Goal: Information Seeking & Learning: Learn about a topic

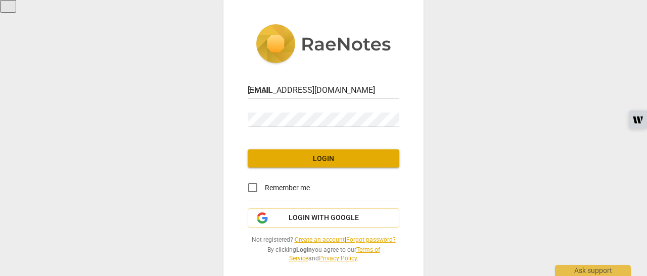
click at [288, 156] on span "Login" at bounding box center [323, 159] width 135 height 10
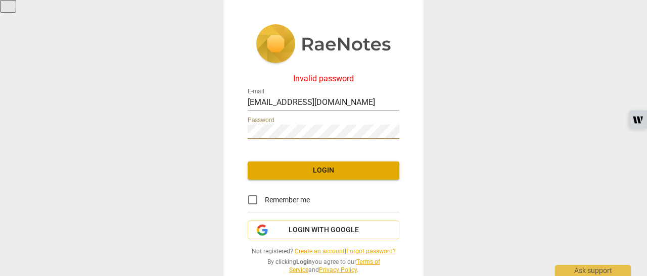
click at [219, 127] on div "Invalid password E-mail [EMAIL_ADDRESS][DOMAIN_NAME] Password Login Remember me…" at bounding box center [323, 138] width 647 height 276
drag, startPoint x: 357, startPoint y: 101, endPoint x: 174, endPoint y: 101, distance: 183.5
click at [174, 101] on div "Invalid password E-mail [EMAIL_ADDRESS][DOMAIN_NAME] Password Login Remember me…" at bounding box center [323, 138] width 647 height 276
type input "[EMAIL_ADDRESS][PERSON_NAME][DOMAIN_NAME]"
click at [188, 129] on div "Invalid password E-mail [EMAIL_ADDRESS][PERSON_NAME][DOMAIN_NAME] Password Logi…" at bounding box center [323, 138] width 647 height 276
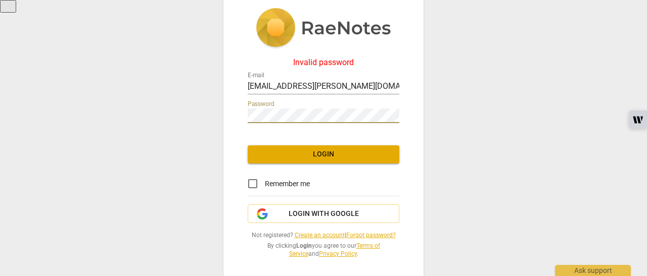
scroll to position [22, 0]
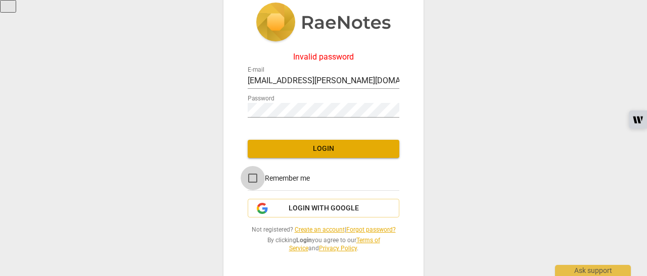
click at [250, 173] on input "Remember me" at bounding box center [253, 178] width 24 height 24
checkbox input "true"
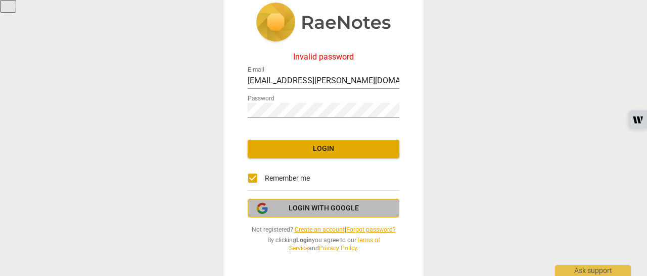
click at [316, 207] on span "Login with Google" at bounding box center [324, 209] width 70 height 10
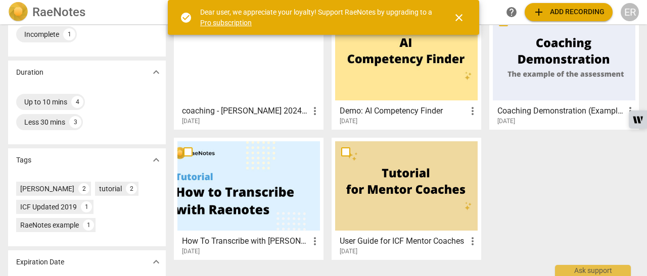
scroll to position [207, 0]
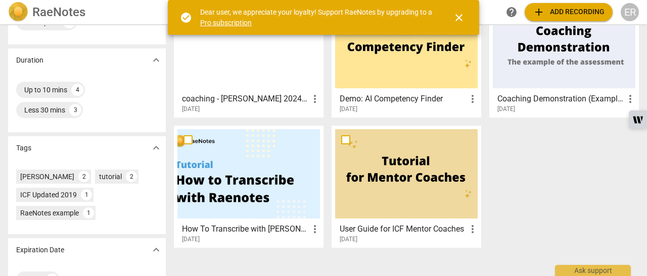
click at [233, 188] on div at bounding box center [248, 173] width 143 height 89
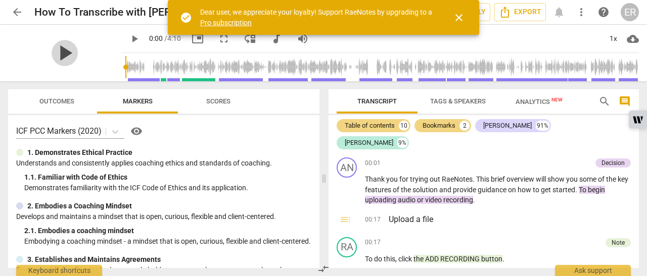
click at [60, 51] on span "play_arrow" at bounding box center [65, 53] width 26 height 26
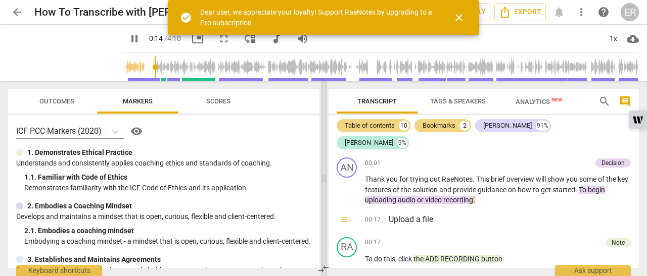
click at [322, 92] on span at bounding box center [324, 178] width 6 height 195
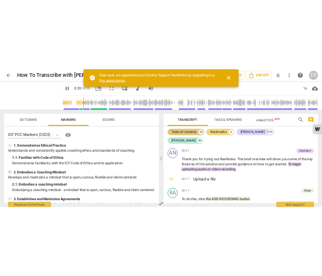
scroll to position [146, 0]
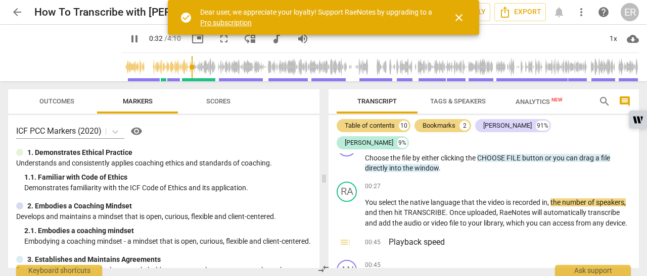
type input "33"
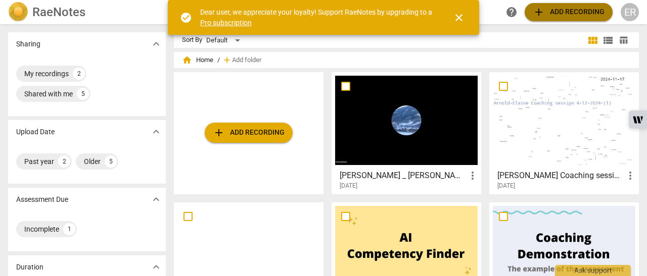
click at [562, 14] on span "add Add recording" at bounding box center [569, 12] width 72 height 12
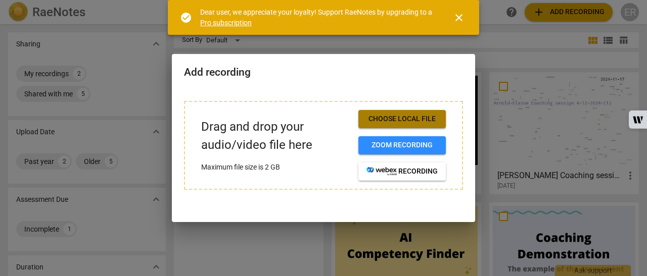
click at [411, 122] on span "Choose local file" at bounding box center [401, 119] width 71 height 10
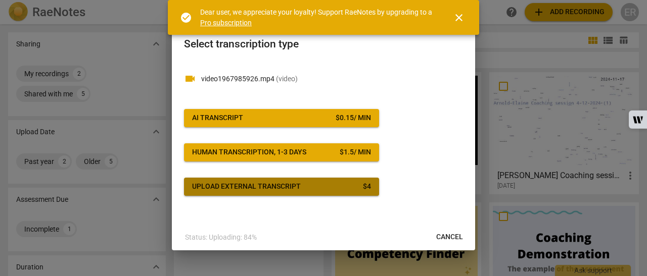
click at [312, 188] on span "Upload external transcript $ 4" at bounding box center [281, 187] width 179 height 10
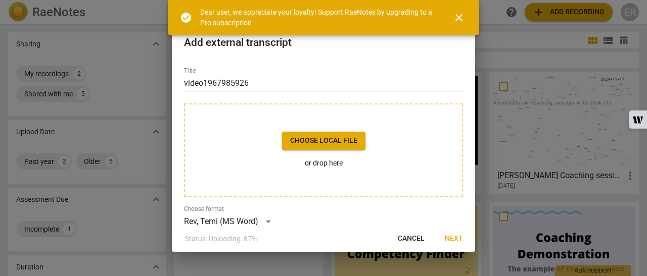
click at [319, 137] on span "Choose local file" at bounding box center [323, 141] width 67 height 10
click at [308, 138] on span "Choose local file" at bounding box center [323, 141] width 67 height 10
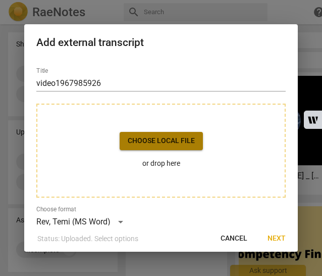
click at [174, 143] on span "Choose local file" at bounding box center [161, 141] width 67 height 10
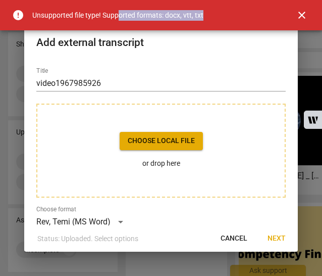
drag, startPoint x: 120, startPoint y: 15, endPoint x: 206, endPoint y: 19, distance: 86.0
click at [206, 19] on div "error Unsupported file type! Supported formats: docx, vtt, txt close" at bounding box center [161, 15] width 322 height 30
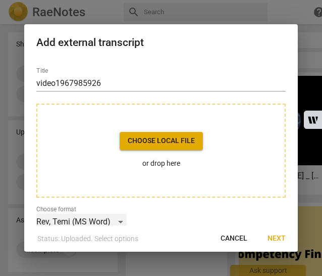
click at [120, 221] on div "Rev, Temi (MS Word)" at bounding box center [81, 222] width 90 height 16
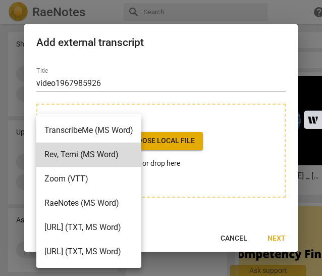
click at [94, 177] on li "Zoom (VTT)" at bounding box center [88, 179] width 105 height 24
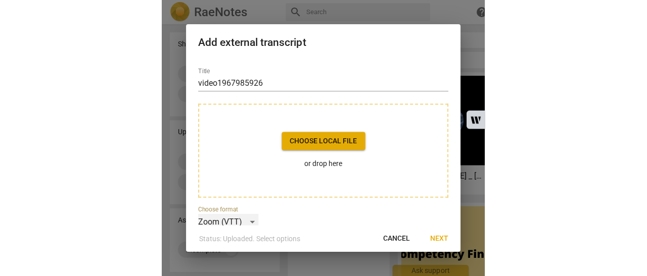
scroll to position [4, 0]
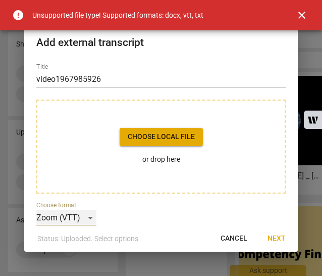
click at [93, 217] on div "Zoom (VTT)" at bounding box center [66, 218] width 60 height 16
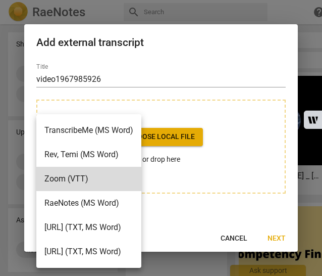
click at [103, 198] on li "RaeNotes (MS Word)" at bounding box center [88, 203] width 105 height 24
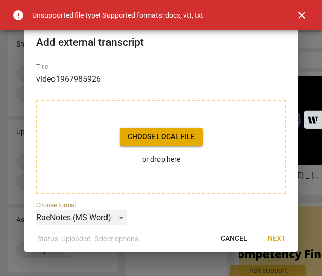
click at [120, 215] on div "RaeNotes (MS Word)" at bounding box center [81, 218] width 91 height 16
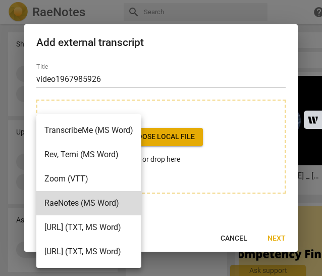
click at [90, 186] on li "Zoom (VTT)" at bounding box center [88, 179] width 105 height 24
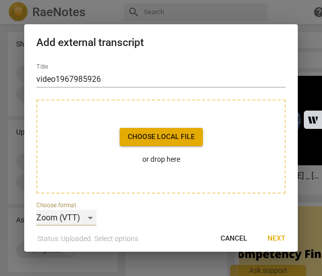
click at [89, 215] on div "Zoom (VTT)" at bounding box center [66, 218] width 60 height 16
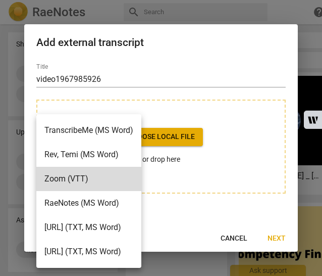
click at [291, 140] on div at bounding box center [161, 138] width 322 height 276
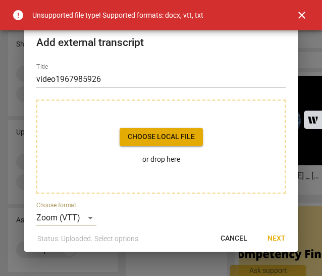
click at [187, 136] on span "Choose local file" at bounding box center [161, 137] width 67 height 10
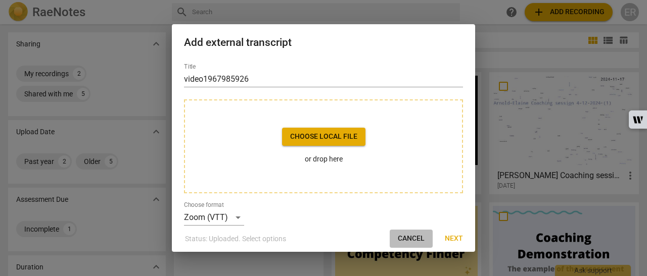
click at [413, 240] on span "Cancel" at bounding box center [411, 239] width 27 height 10
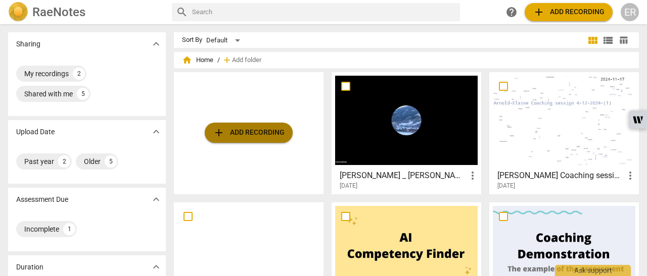
click at [251, 127] on span "add Add recording" at bounding box center [249, 133] width 72 height 12
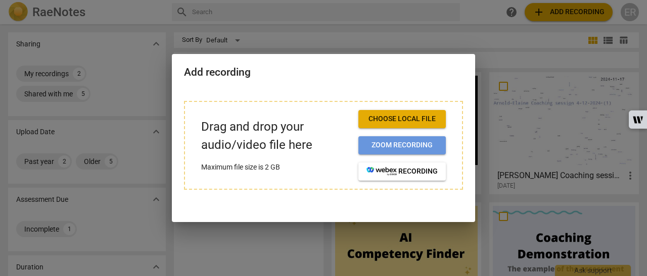
click at [385, 143] on span "Zoom recording" at bounding box center [401, 146] width 71 height 10
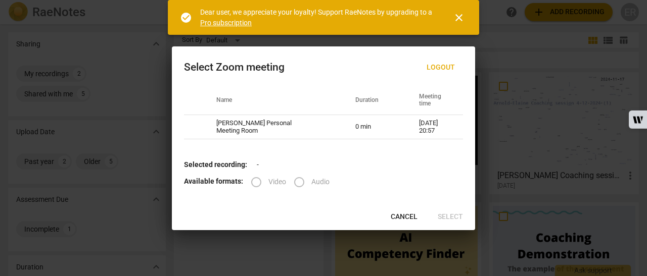
click at [252, 181] on label "Video" at bounding box center [265, 182] width 42 height 24
click at [458, 16] on span "close" at bounding box center [459, 18] width 12 height 12
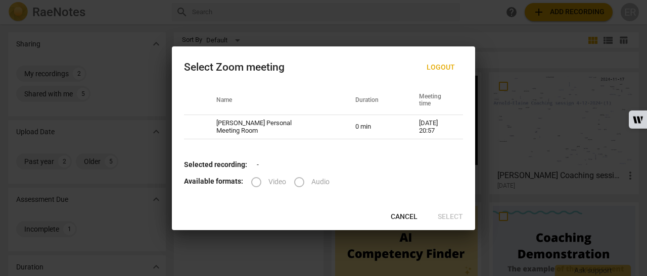
click at [414, 216] on span "Cancel" at bounding box center [404, 217] width 27 height 10
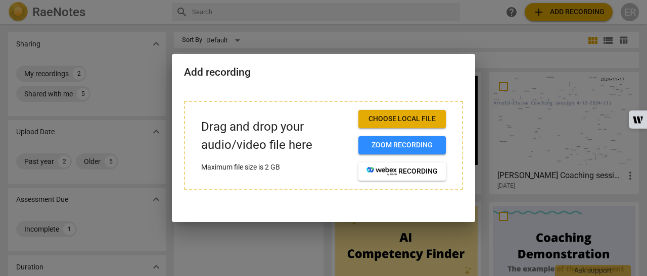
click at [401, 117] on span "Choose local file" at bounding box center [401, 119] width 71 height 10
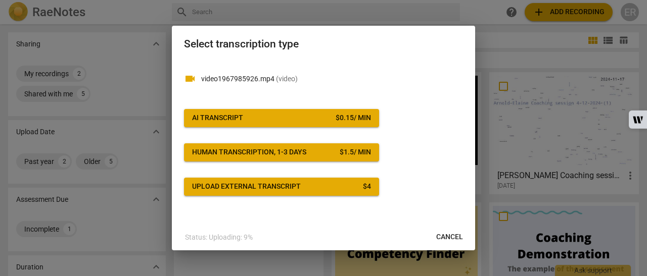
click at [284, 184] on div "Upload external transcript" at bounding box center [246, 187] width 109 height 10
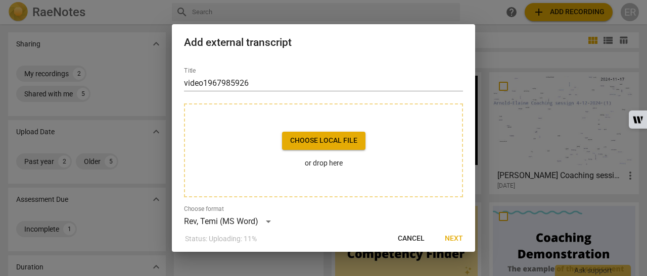
click at [321, 140] on span "Choose local file" at bounding box center [323, 141] width 67 height 10
click at [328, 138] on span "Choose local file" at bounding box center [323, 141] width 67 height 10
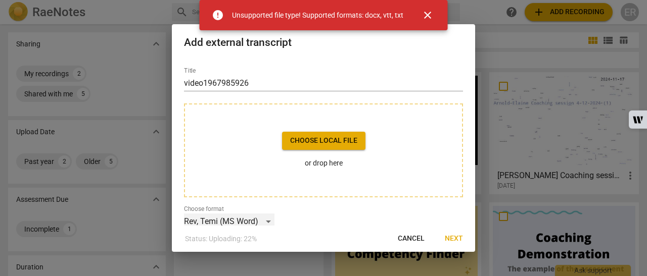
click at [261, 221] on div "Rev, Temi (MS Word)" at bounding box center [229, 222] width 90 height 16
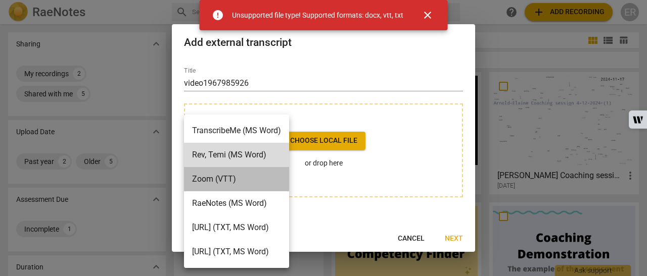
click at [234, 178] on li "Zoom (VTT)" at bounding box center [236, 179] width 105 height 24
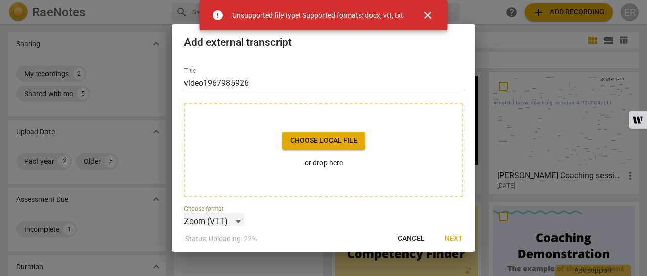
scroll to position [4, 0]
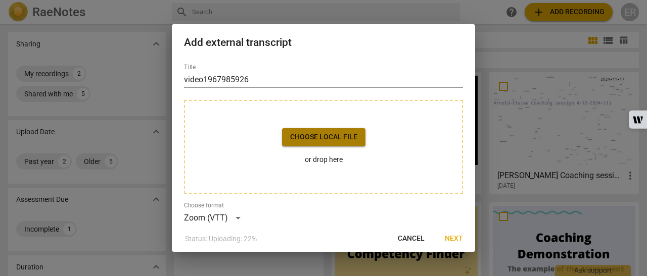
click at [323, 136] on span "Choose local file" at bounding box center [323, 137] width 67 height 10
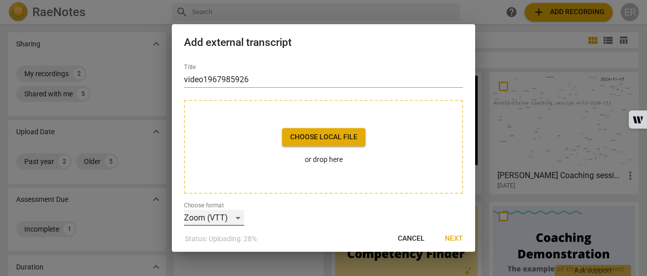
click at [237, 220] on div "Zoom (VTT)" at bounding box center [214, 218] width 60 height 16
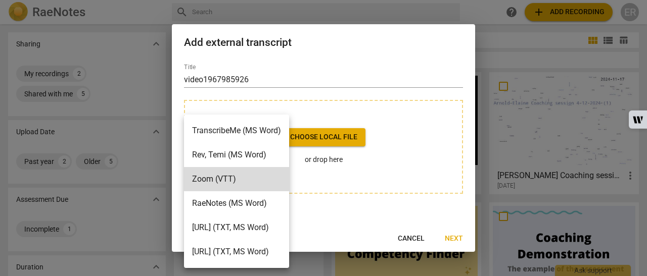
click at [381, 154] on div at bounding box center [323, 138] width 647 height 276
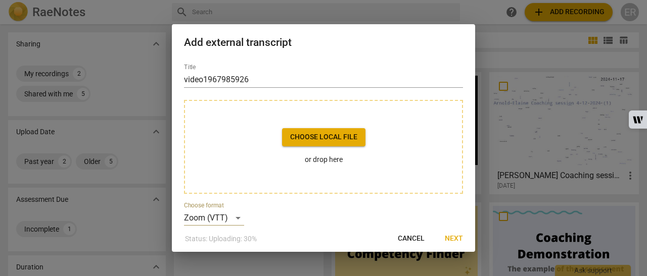
click at [415, 239] on span "Cancel" at bounding box center [411, 239] width 27 height 10
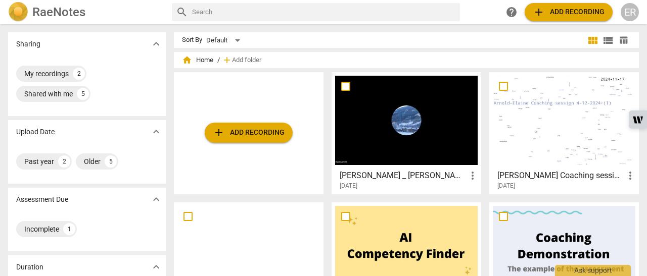
click at [239, 137] on span "add Add recording" at bounding box center [249, 133] width 72 height 12
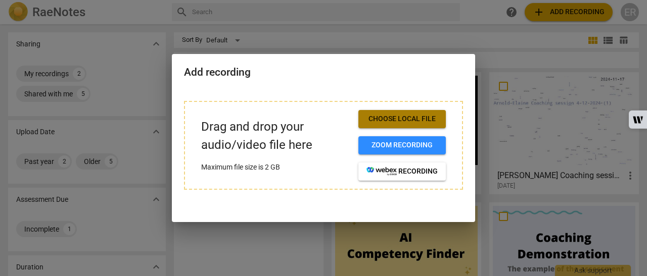
click at [394, 119] on span "Choose local file" at bounding box center [401, 119] width 71 height 10
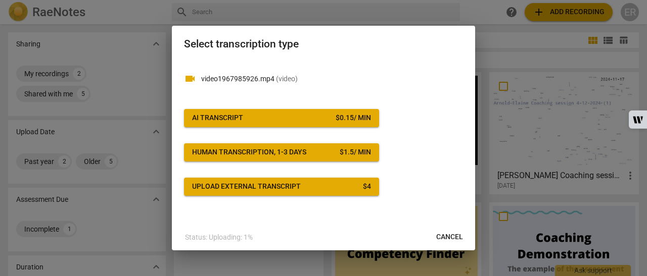
click at [256, 118] on span "AI Transcript $ 0.15 / min" at bounding box center [281, 118] width 179 height 10
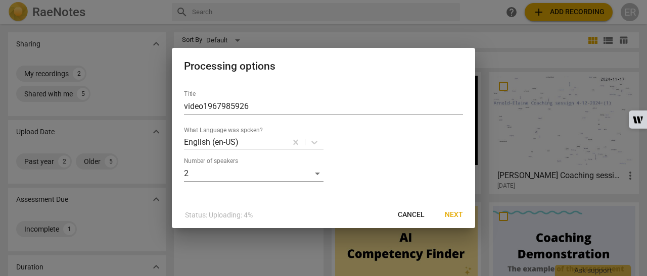
click at [453, 218] on span "Next" at bounding box center [454, 215] width 18 height 10
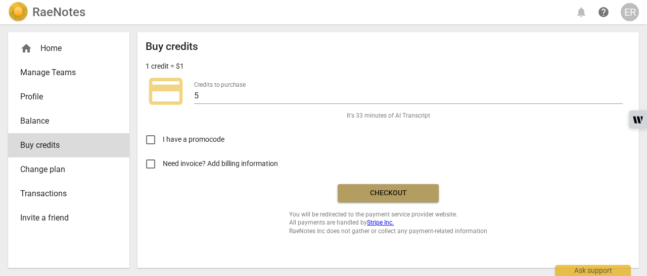
click at [408, 192] on span "Checkout" at bounding box center [388, 194] width 85 height 10
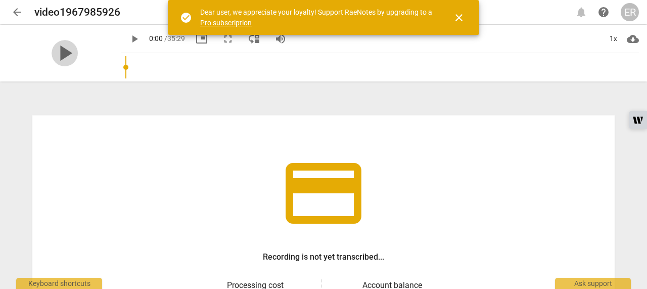
click at [55, 45] on span "play_arrow" at bounding box center [65, 53] width 26 height 26
click at [460, 15] on span "close" at bounding box center [459, 18] width 12 height 12
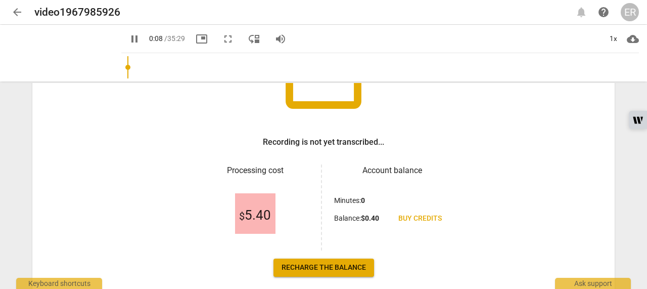
scroll to position [136, 0]
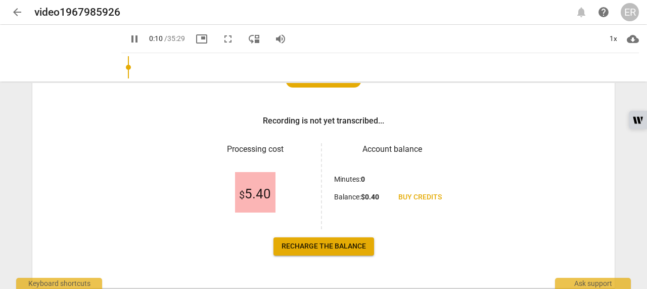
click at [0, 0] on span "pause" at bounding box center [0, 0] width 0 height 0
type input "10"
click at [320, 242] on span "Recharge the balance" at bounding box center [324, 246] width 84 height 10
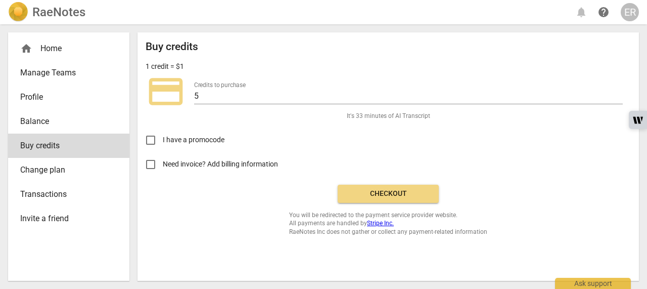
click at [405, 190] on span "Checkout" at bounding box center [388, 194] width 85 height 10
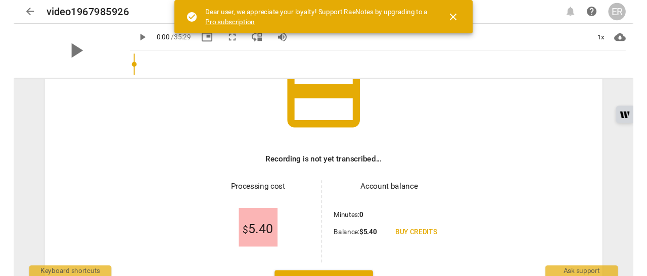
scroll to position [140, 0]
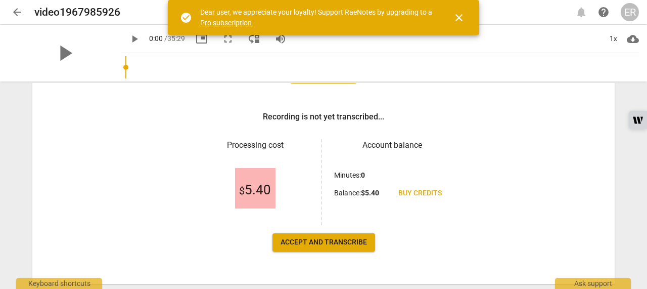
click at [318, 245] on span "Accept and transcribe" at bounding box center [324, 242] width 86 height 10
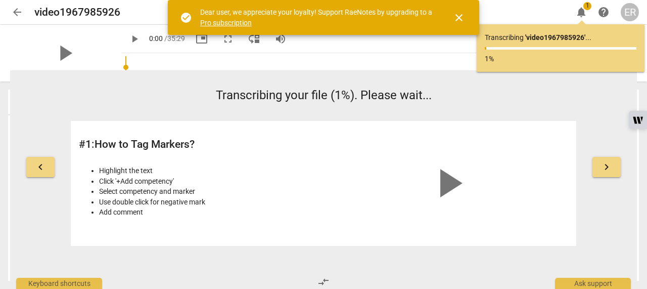
click at [408, 142] on div "play_arrow" at bounding box center [449, 183] width 240 height 109
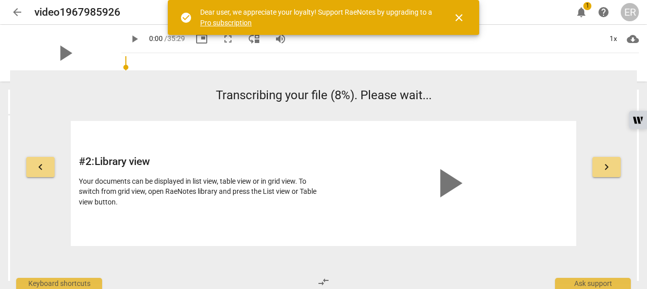
click at [454, 175] on span "play_arrow" at bounding box center [448, 183] width 49 height 49
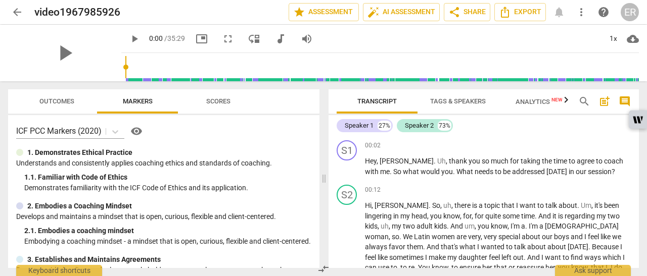
click at [214, 103] on span "Scores" at bounding box center [218, 102] width 24 height 8
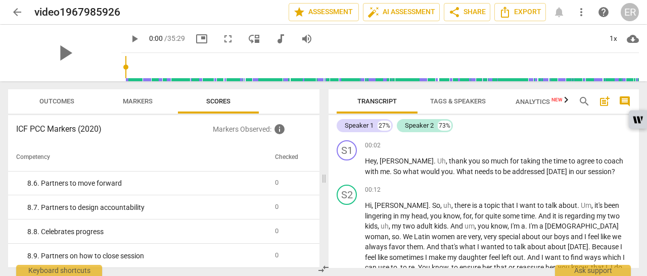
scroll to position [0, 0]
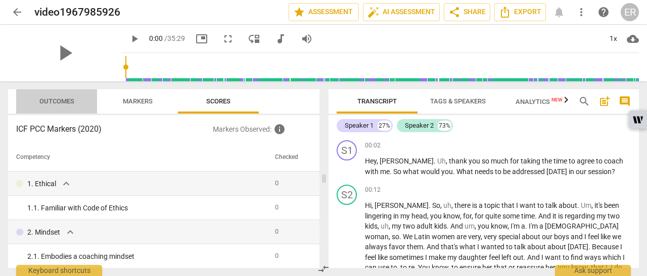
click at [59, 98] on span "Outcomes" at bounding box center [56, 102] width 35 height 8
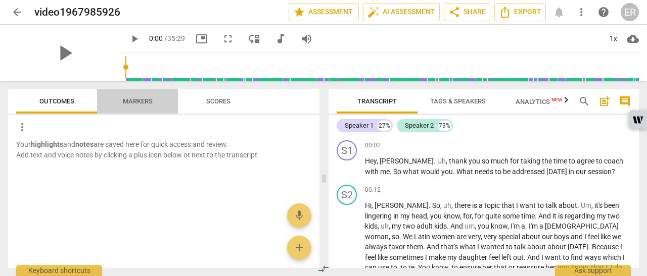
click at [130, 98] on span "Markers" at bounding box center [138, 102] width 30 height 8
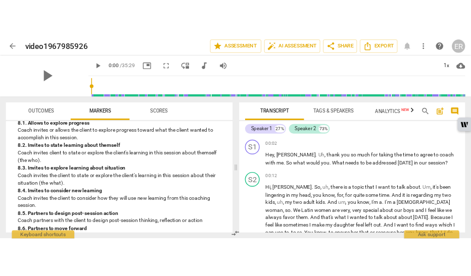
scroll to position [1292, 0]
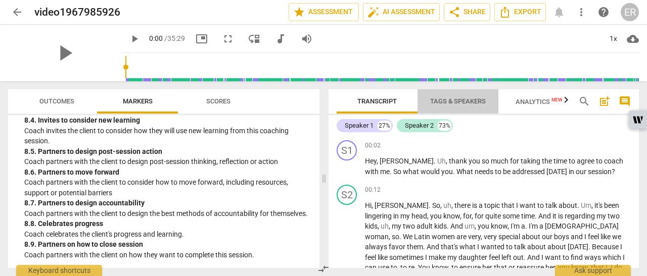
click at [452, 101] on span "Tags & Speakers" at bounding box center [458, 102] width 56 height 8
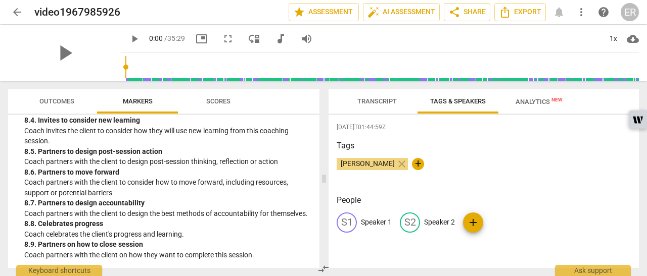
click at [529, 103] on span "Analytics New" at bounding box center [539, 102] width 47 height 8
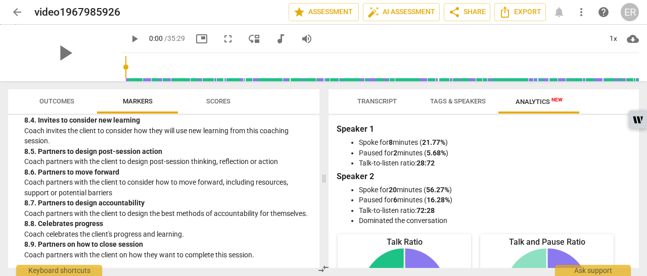
drag, startPoint x: 636, startPoint y: 151, endPoint x: 636, endPoint y: 164, distance: 13.2
click at [636, 25] on div "Manage" at bounding box center [323, 12] width 647 height 25
click at [12, 22] on icon "Manage" at bounding box center [8, 18] width 8 height 8
click at [594, 142] on li "Spoke for 8 minutes ( 21.77% )" at bounding box center [494, 142] width 270 height 11
drag, startPoint x: 636, startPoint y: 152, endPoint x: 634, endPoint y: 173, distance: 21.8
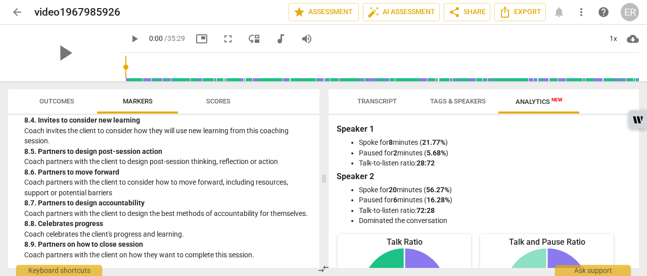
click at [634, 13] on html "arrow_back video1967985926 edit star Assessment auto_fix_high AI Assessment sha…" at bounding box center [323, 6] width 647 height 13
click at [514, 17] on span "Export" at bounding box center [520, 12] width 42 height 12
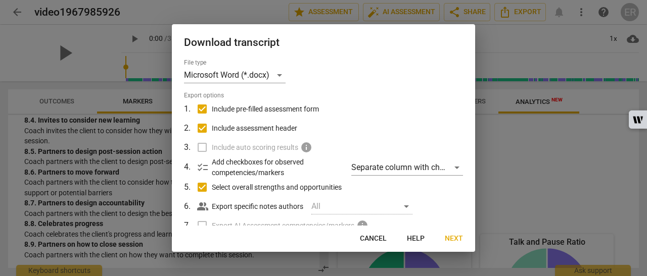
click at [456, 238] on span "Next" at bounding box center [454, 239] width 18 height 10
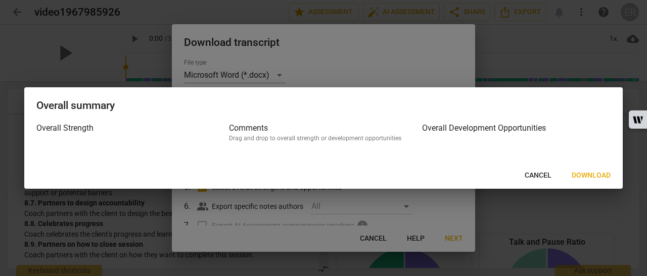
click at [536, 176] on span "Cancel" at bounding box center [538, 176] width 27 height 10
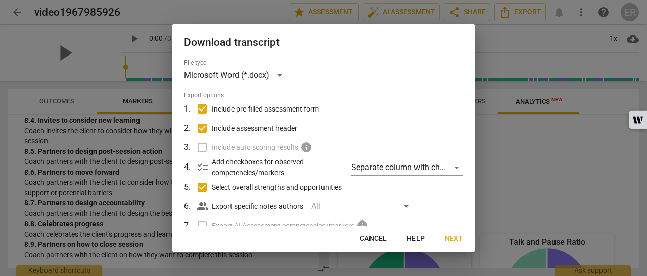
click at [370, 242] on span "Cancel" at bounding box center [373, 239] width 27 height 10
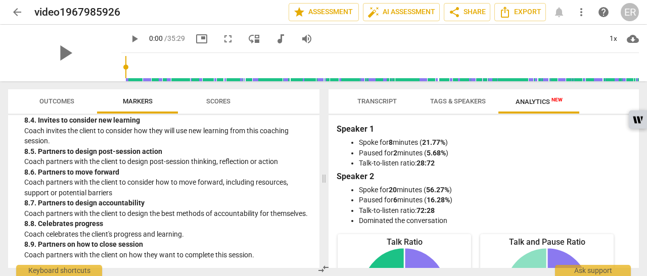
click at [644, 270] on div "Transcript Tags & Speakers Analytics New Speaker 1 27% Speaker 2 73% S1 play_ar…" at bounding box center [485, 178] width 322 height 195
click at [642, 124] on input "Start a chat with Grammarly AI" at bounding box center [323, 138] width 647 height 276
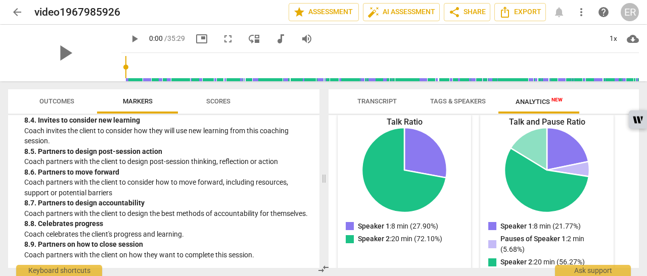
scroll to position [0, 0]
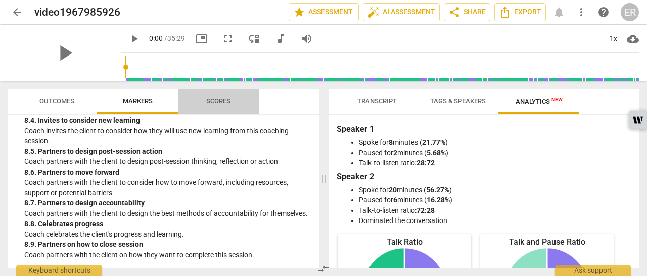
click at [221, 101] on span "Scores" at bounding box center [218, 102] width 24 height 8
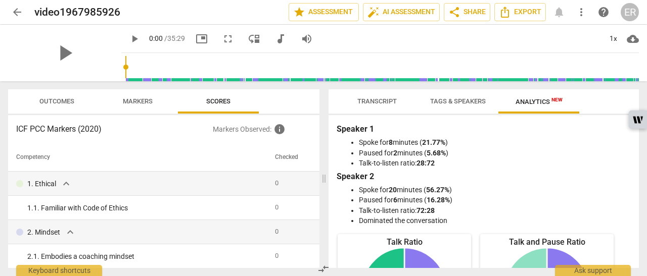
click at [244, 132] on p "Markers Observed : info" at bounding box center [262, 129] width 99 height 12
click at [276, 128] on span "info" at bounding box center [279, 129] width 12 height 12
drag, startPoint x: 315, startPoint y: 151, endPoint x: 315, endPoint y: 181, distance: 30.3
click at [238, 134] on p "Markers Observed : info" at bounding box center [262, 129] width 99 height 12
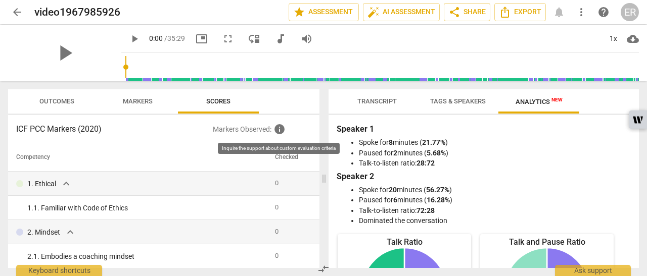
click at [278, 129] on span "info" at bounding box center [279, 129] width 12 height 12
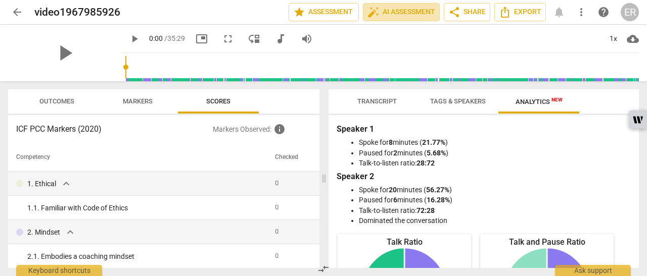
click at [413, 13] on span "auto_fix_high AI Assessment" at bounding box center [401, 12] width 68 height 12
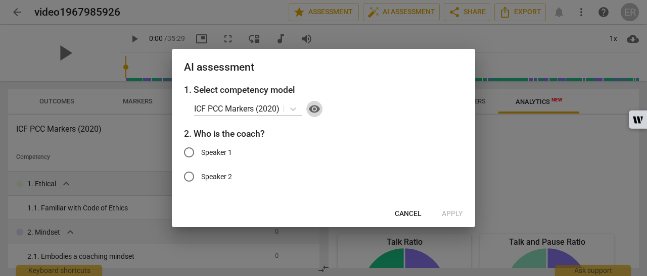
click at [313, 111] on span "visibility" at bounding box center [314, 109] width 12 height 12
click at [196, 152] on input "Speaker 1" at bounding box center [189, 153] width 24 height 24
radio input "true"
click at [456, 213] on span "Apply" at bounding box center [452, 214] width 21 height 10
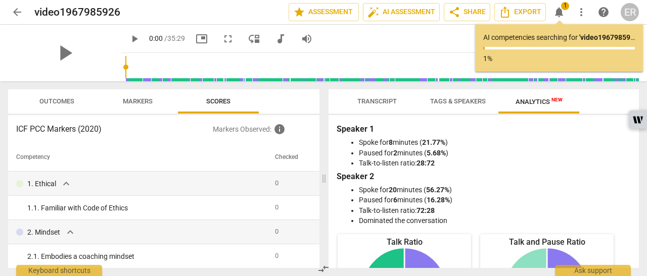
click at [0, 0] on span "edit" at bounding box center [0, 0] width 0 height 0
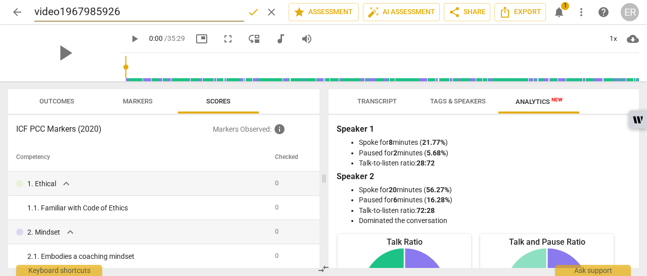
drag, startPoint x: 142, startPoint y: 13, endPoint x: 37, endPoint y: 6, distance: 105.3
click at [37, 6] on input "video1967985926" at bounding box center [139, 12] width 210 height 19
type input "v"
type input "Elaine-Magda Coaching"
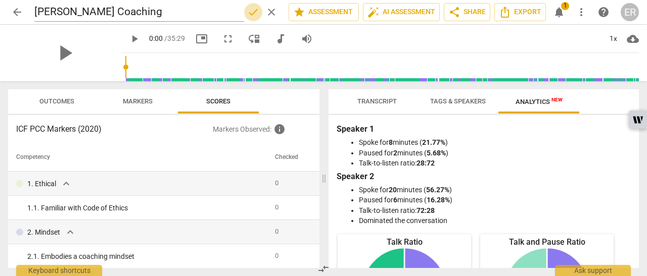
click at [251, 15] on span "done" at bounding box center [253, 12] width 12 height 12
click at [400, 15] on span "auto_fix_high AI Assessment" at bounding box center [401, 12] width 68 height 12
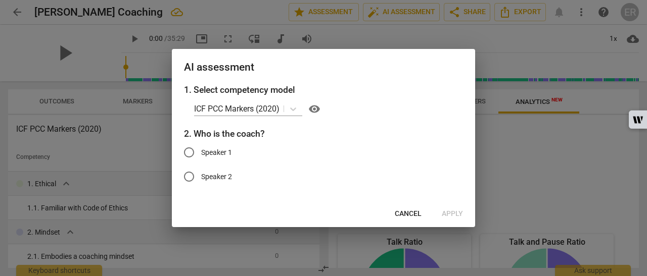
click at [191, 151] on input "Speaker 1" at bounding box center [189, 153] width 24 height 24
radio input "true"
click at [447, 214] on span "Apply" at bounding box center [452, 214] width 21 height 10
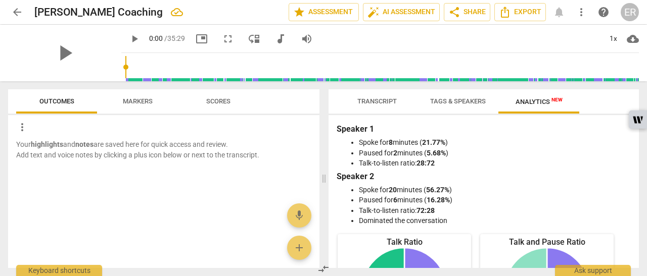
click at [211, 99] on span "Scores" at bounding box center [218, 102] width 24 height 8
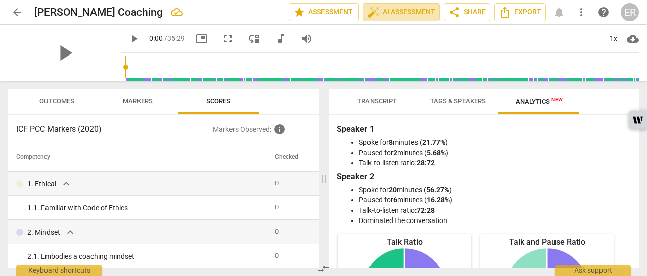
click at [415, 13] on span "auto_fix_high AI Assessment" at bounding box center [401, 12] width 68 height 12
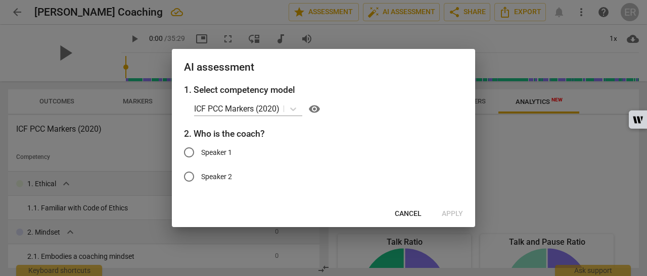
click at [290, 111] on icon at bounding box center [293, 109] width 10 height 10
click at [360, 56] on div "AI assessment" at bounding box center [323, 66] width 303 height 35
click at [409, 208] on button "Cancel" at bounding box center [408, 214] width 43 height 18
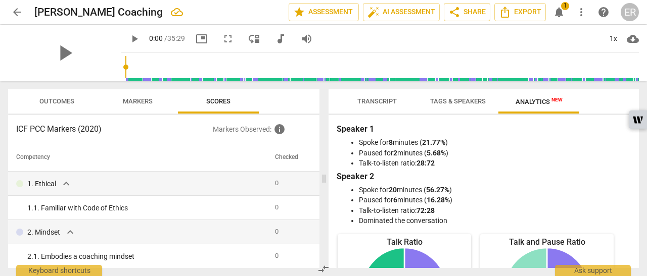
click at [331, 10] on span "star Assessment" at bounding box center [323, 12] width 61 height 12
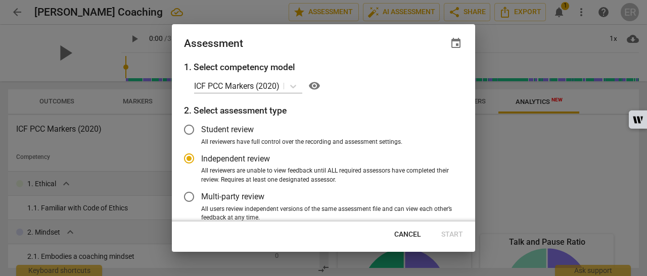
radio input "false"
click at [189, 130] on input "Student review" at bounding box center [189, 130] width 24 height 24
radio input "false"
click at [193, 154] on input "Independent review" at bounding box center [189, 159] width 24 height 24
click at [502, 103] on div at bounding box center [323, 138] width 647 height 276
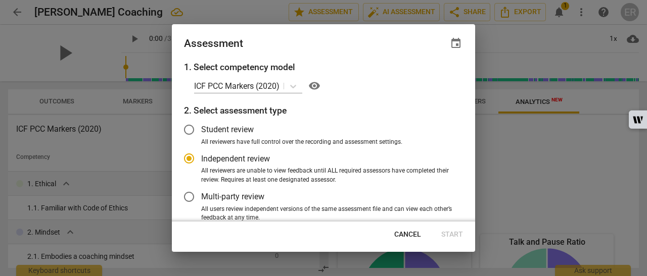
radio input "false"
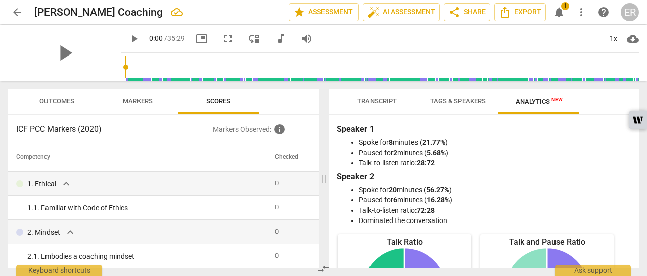
click at [390, 102] on span "Transcript" at bounding box center [376, 102] width 39 height 8
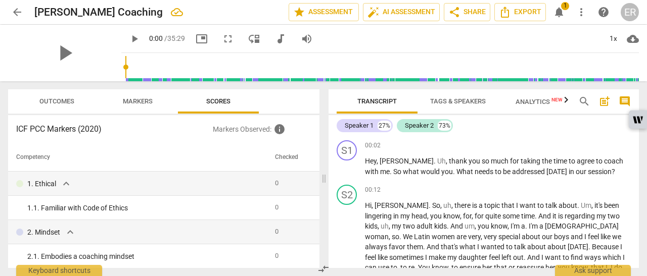
click at [605, 145] on p "Add competency" at bounding box center [607, 146] width 48 height 9
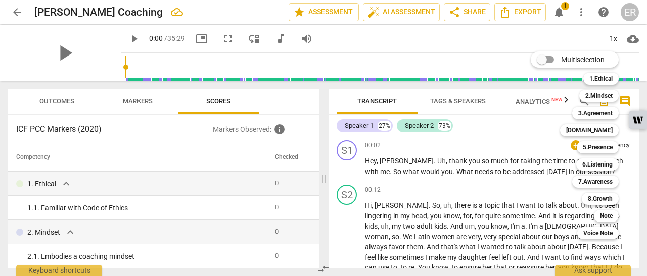
click at [526, 129] on div at bounding box center [323, 138] width 647 height 276
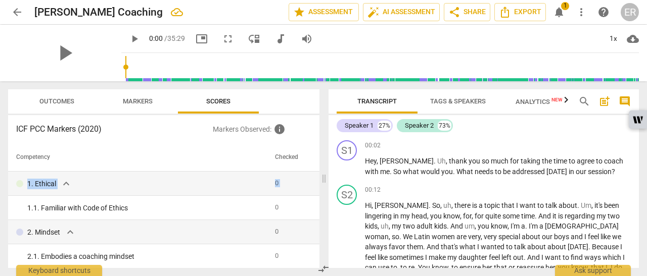
drag, startPoint x: 315, startPoint y: 152, endPoint x: 316, endPoint y: 195, distance: 42.5
click at [316, 195] on div "Competency Checked 1. Ethical expand_more 0 1. 1. Familiar with Code of Ethics …" at bounding box center [163, 206] width 311 height 125
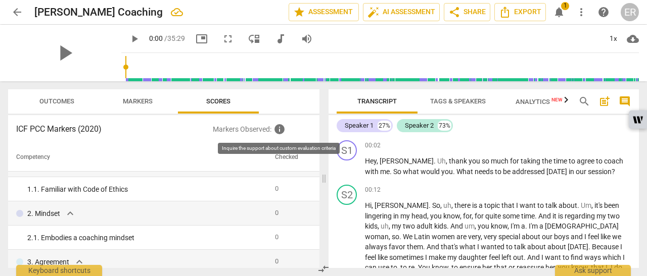
click at [279, 128] on span "info" at bounding box center [279, 129] width 12 height 12
click at [133, 103] on span "Markers" at bounding box center [138, 102] width 30 height 8
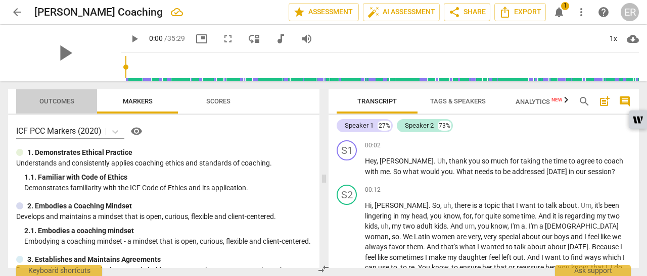
click at [66, 100] on span "Outcomes" at bounding box center [56, 102] width 35 height 8
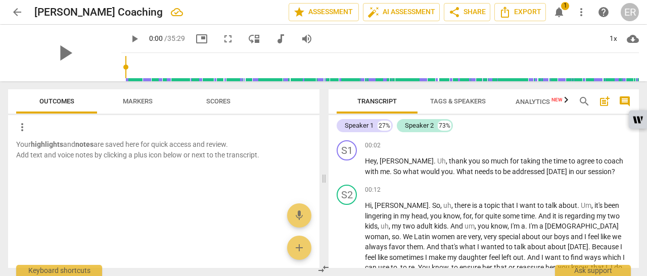
click at [73, 52] on div "play_arrow" at bounding box center [64, 53] width 113 height 57
click at [52, 49] on span "play_arrow" at bounding box center [65, 53] width 26 height 26
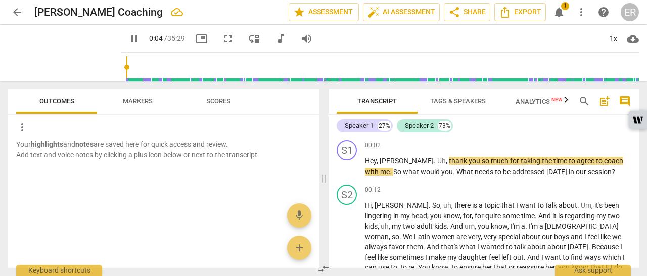
click at [0, 0] on span "pause" at bounding box center [0, 0] width 0 height 0
type input "4"
click at [391, 13] on span "auto_fix_high AI Assessment" at bounding box center [401, 12] width 68 height 12
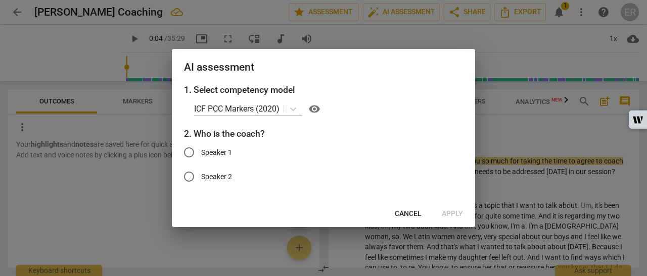
click at [290, 110] on icon at bounding box center [293, 109] width 10 height 10
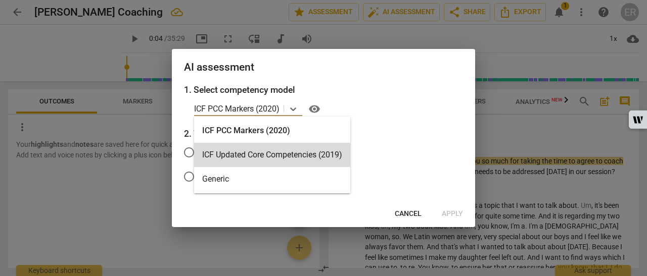
click at [188, 149] on input "Speaker 1" at bounding box center [189, 153] width 24 height 24
radio input "true"
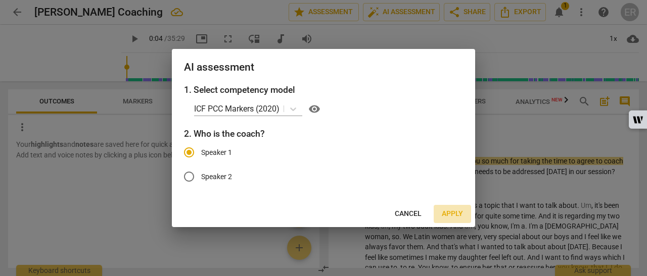
click at [459, 216] on span "Apply" at bounding box center [452, 214] width 21 height 10
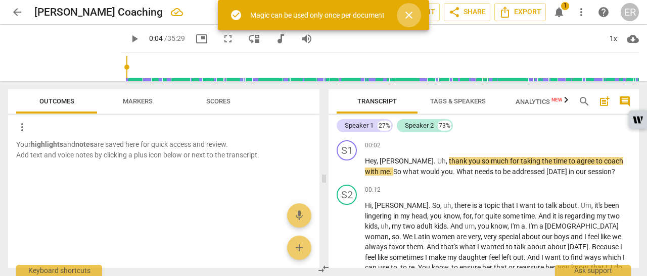
click at [404, 15] on span "close" at bounding box center [409, 15] width 12 height 12
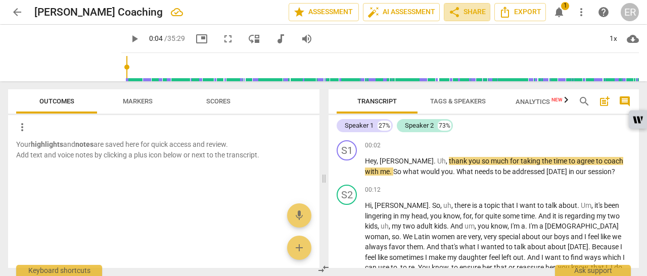
click at [466, 11] on span "share Share" at bounding box center [466, 12] width 37 height 12
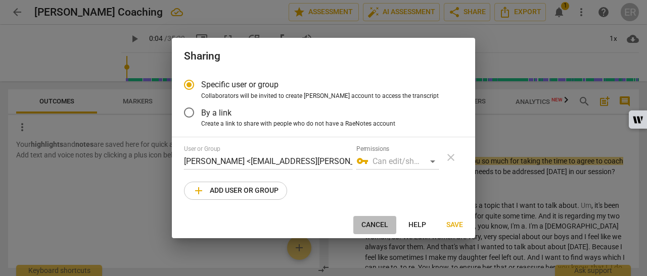
click at [382, 224] on span "Cancel" at bounding box center [374, 225] width 27 height 10
radio input "false"
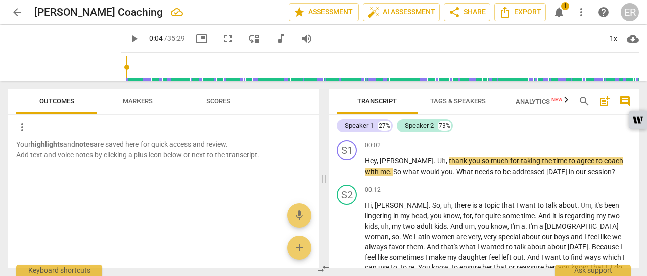
click at [592, 270] on div "Ask support" at bounding box center [593, 270] width 76 height 11
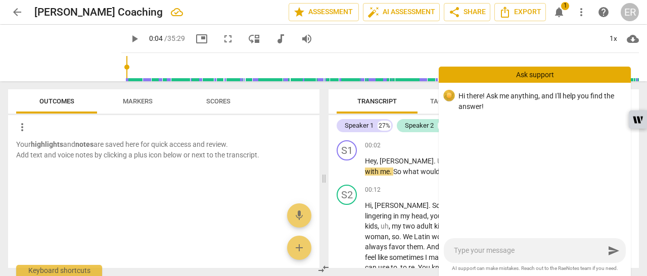
type textarea "w"
type textarea "wh"
type textarea "why"
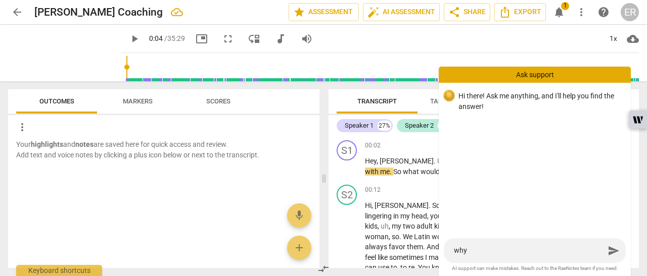
type textarea "why"
type textarea "why a"
type textarea "why ar"
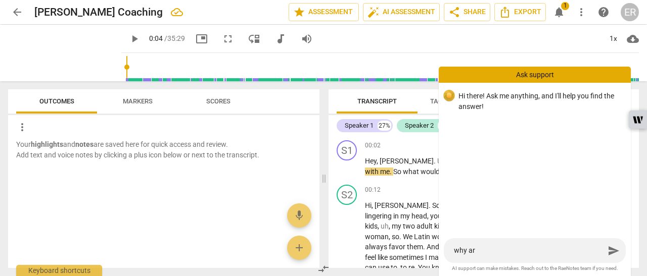
type textarea "why ar"
type textarea "why ar s"
type textarea "why ar sc"
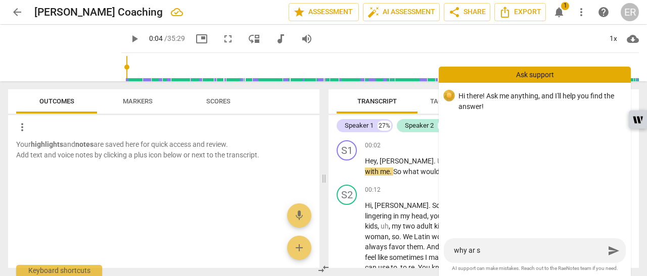
type textarea "why ar sc"
type textarea "why ar sco"
type textarea "why ar scor"
type textarea "why ar score"
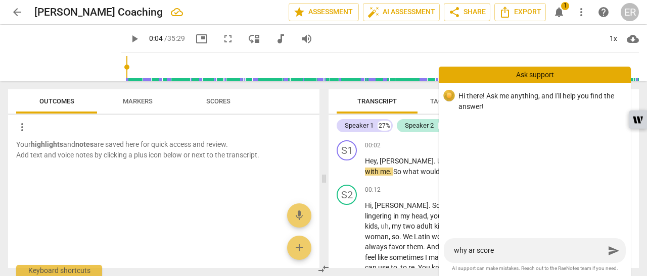
type textarea "why ar scores"
type textarea "why ar scores n"
type textarea "why ar scores no"
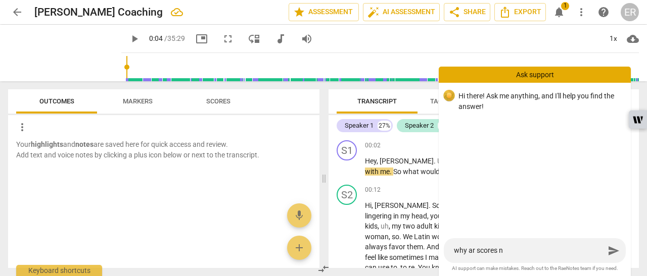
type textarea "why ar scores no"
type textarea "why ar scores not"
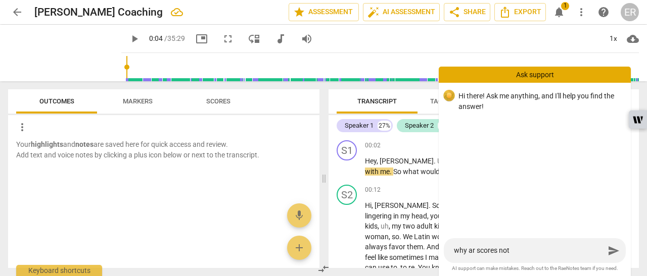
type textarea "why ar scores not u"
type textarea "why ar scores not up"
type textarea "why ar scores not upd"
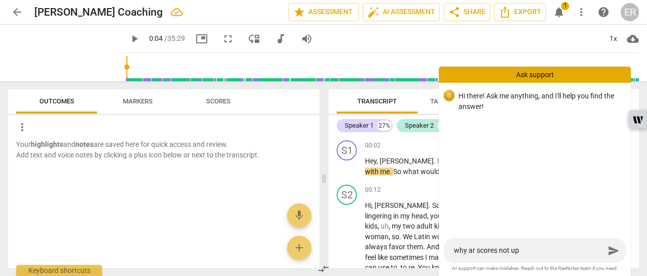
type textarea "why ar scores not upd"
type textarea "why ar scores not upda"
type textarea "why ar scores not updat"
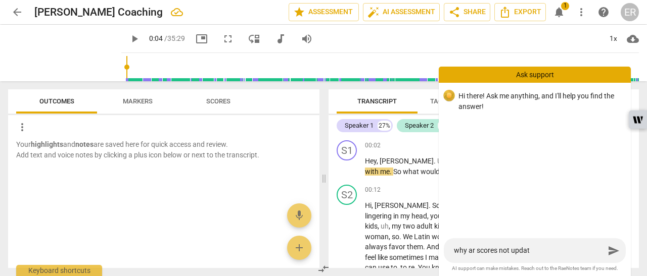
type textarea "why ar scores not update"
type textarea "why ar scores not updated"
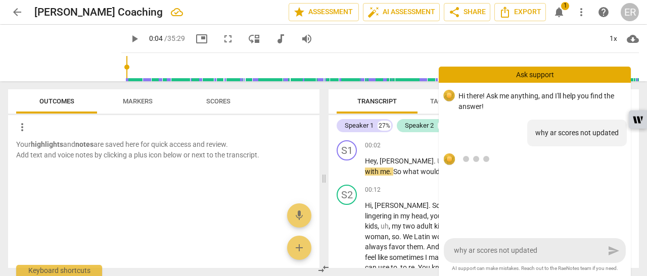
drag, startPoint x: 550, startPoint y: 253, endPoint x: 425, endPoint y: 252, distance: 125.4
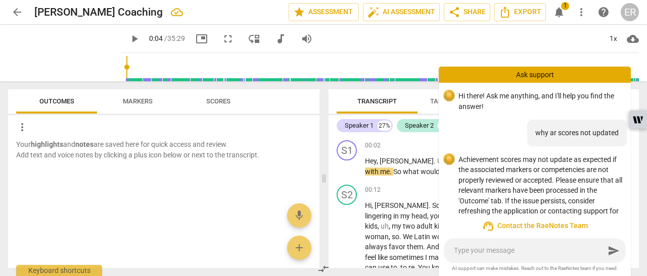
scroll to position [0, 0]
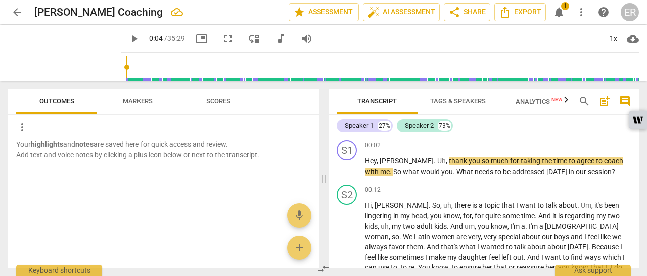
click at [605, 269] on div "Ask support" at bounding box center [593, 270] width 76 height 11
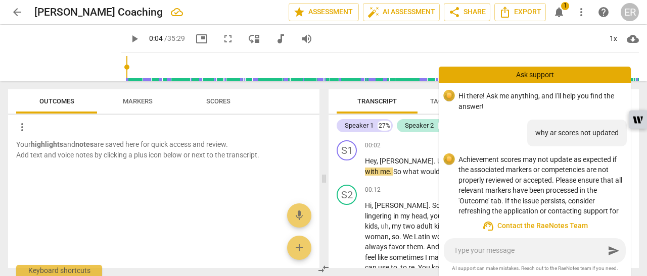
scroll to position [35, 0]
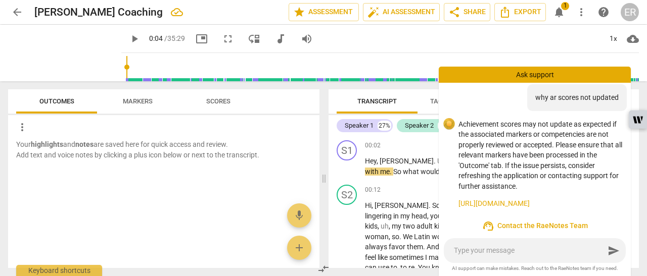
click at [523, 134] on p "Achievement scores may not update as expected if the associated markers or comp…" at bounding box center [540, 155] width 164 height 73
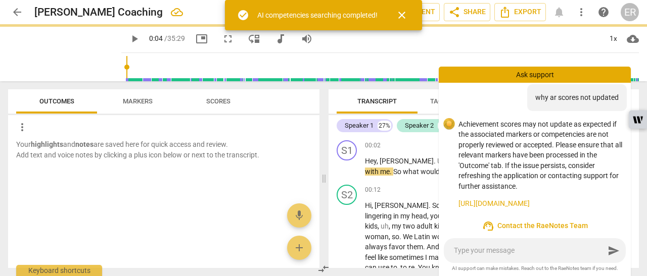
type input "4"
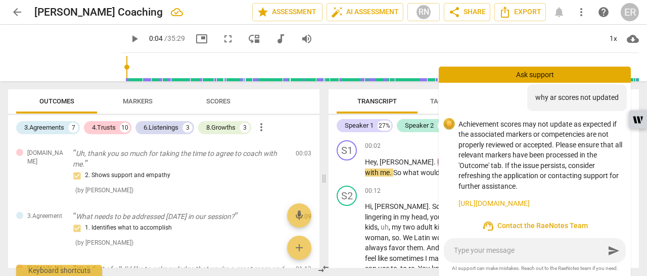
click at [58, 128] on div "3.Agreements" at bounding box center [44, 128] width 40 height 10
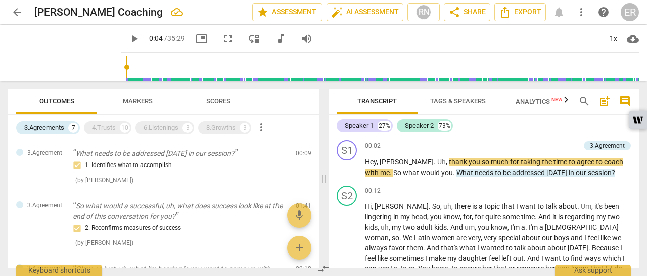
click at [110, 127] on div "4.Trusts" at bounding box center [104, 128] width 24 height 10
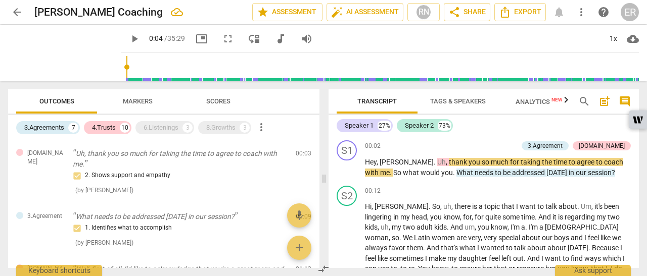
click at [164, 127] on div "6.Listenings" at bounding box center [161, 128] width 35 height 10
click at [219, 126] on div "8.Growths" at bounding box center [220, 128] width 29 height 10
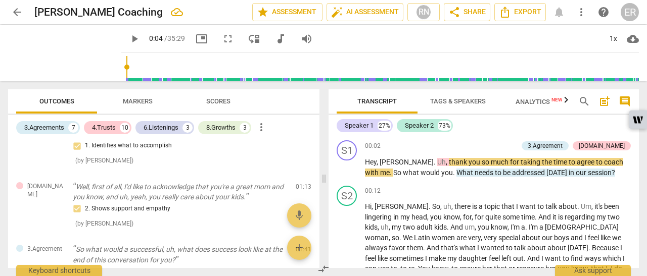
scroll to position [0, 0]
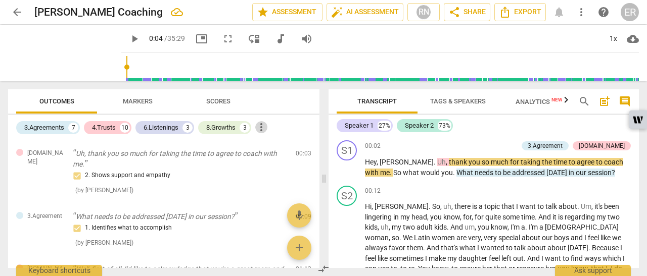
click at [264, 129] on span "more_vert" at bounding box center [261, 127] width 12 height 12
click at [244, 143] on div at bounding box center [323, 138] width 647 height 276
click at [584, 271] on div "Ask support" at bounding box center [593, 270] width 76 height 11
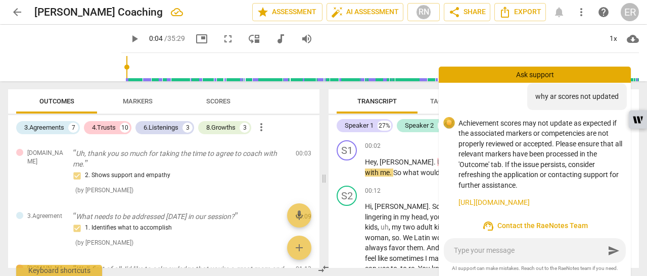
scroll to position [35, 0]
click at [461, 248] on textarea at bounding box center [529, 251] width 151 height 10
type textarea "r"
type textarea "re"
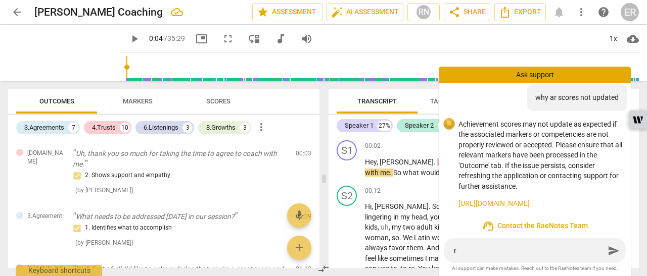
type textarea "re"
type textarea "rea"
type textarea "read"
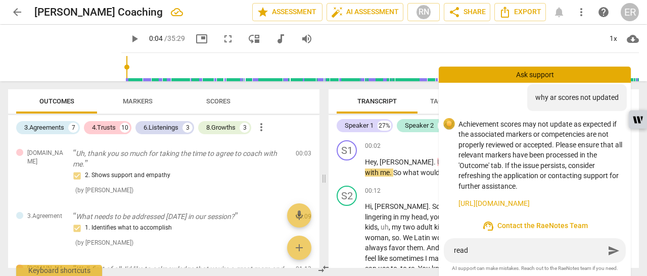
type textarea "read"
type textarea "read t"
type textarea "read th"
type textarea "read the"
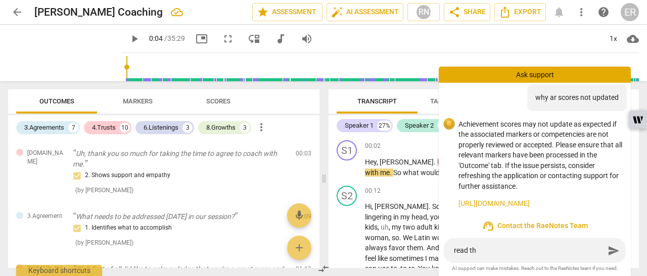
type textarea "read the"
type textarea "read thes"
type textarea "read these"
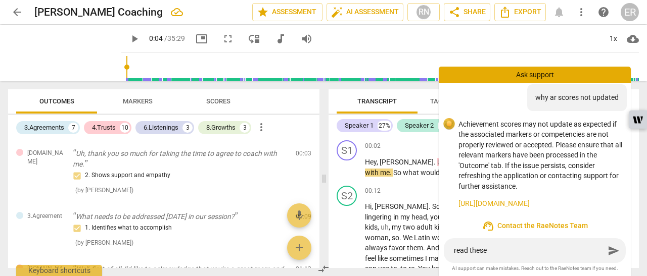
type textarea "read these"
type textarea "read these s"
type textarea "read these sc"
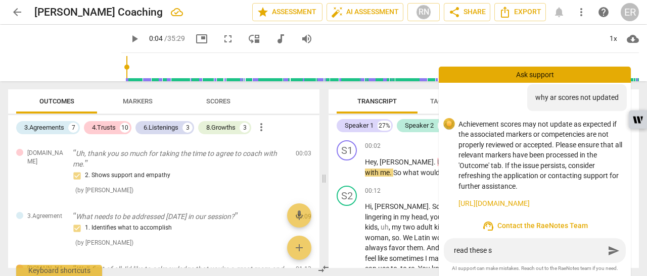
type textarea "read these sc"
type textarea "read these sco"
type textarea "read these scor"
type textarea "read these score"
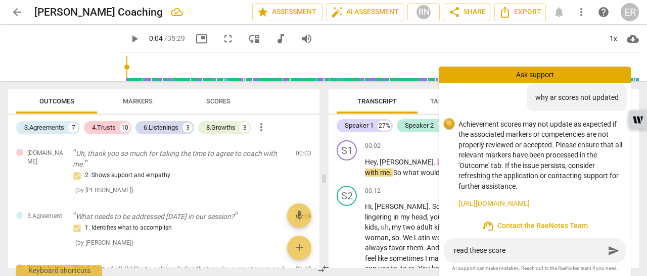
type textarea "read these scores"
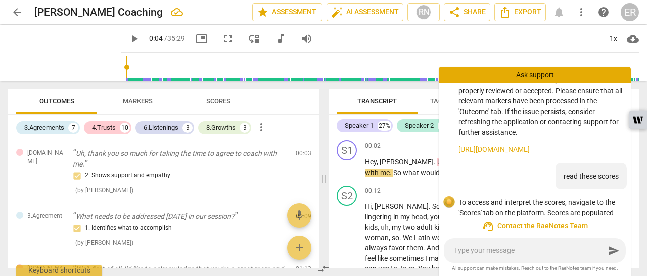
scroll to position [148, 0]
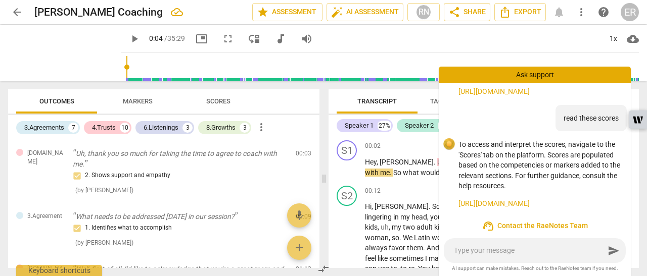
click at [272, 100] on div "Outcomes Markers Scores" at bounding box center [163, 101] width 295 height 24
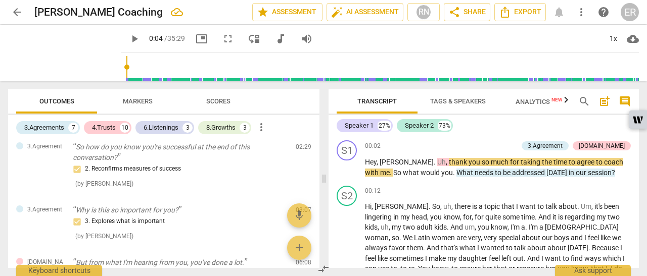
scroll to position [0, 0]
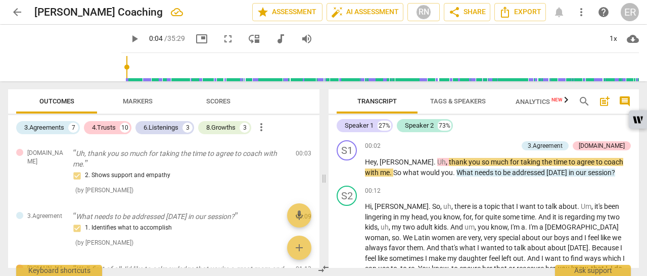
click at [145, 100] on span "Markers" at bounding box center [138, 102] width 30 height 8
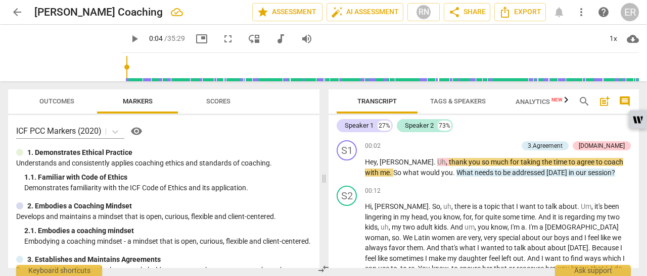
click at [374, 15] on span "auto_fix_high AI Assessment" at bounding box center [365, 12] width 68 height 12
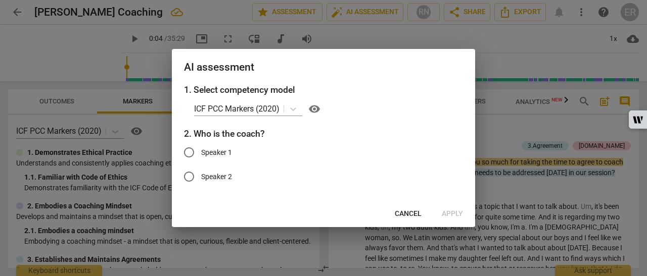
click at [290, 107] on icon at bounding box center [293, 109] width 10 height 10
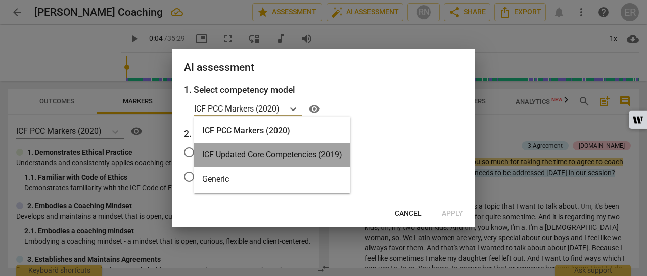
click at [245, 151] on div "ICF Updated Core Competencies (2019)" at bounding box center [272, 155] width 156 height 24
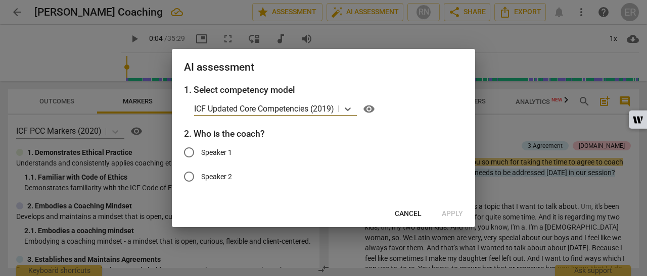
click at [194, 153] on input "Speaker 1" at bounding box center [189, 153] width 24 height 24
radio input "true"
click at [449, 216] on span "Apply" at bounding box center [452, 214] width 21 height 10
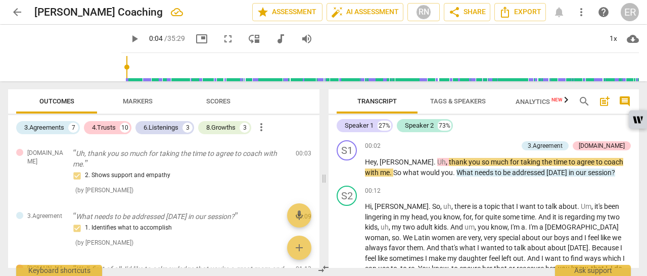
click at [142, 100] on span "Markers" at bounding box center [138, 102] width 30 height 8
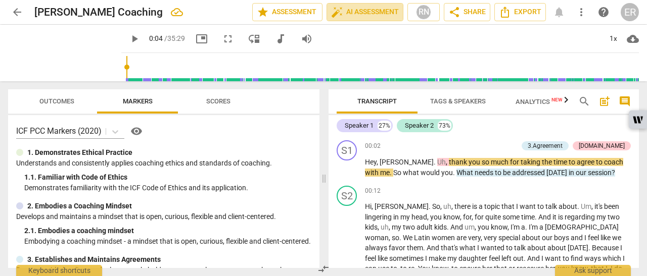
click at [374, 14] on span "auto_fix_high AI Assessment" at bounding box center [365, 12] width 68 height 12
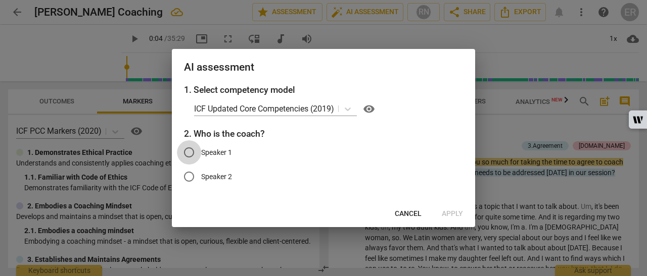
click at [193, 151] on input "Speaker 1" at bounding box center [189, 153] width 24 height 24
radio input "true"
click at [453, 216] on span "Apply" at bounding box center [452, 214] width 21 height 10
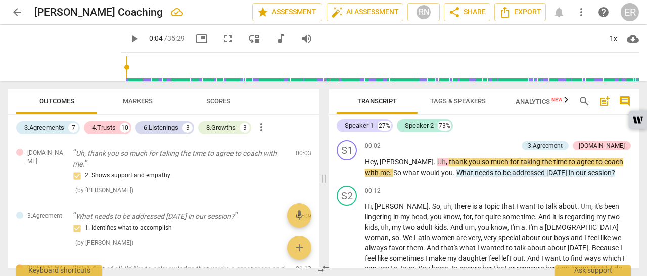
click at [135, 101] on span "Markers" at bounding box center [138, 102] width 30 height 8
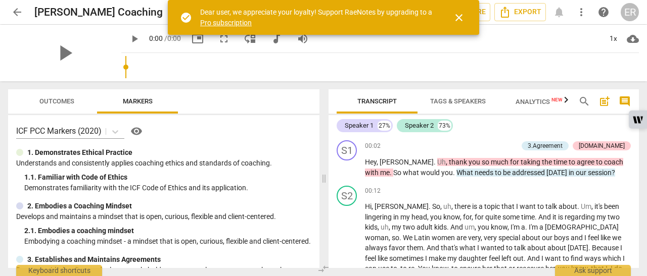
click at [463, 22] on span "close" at bounding box center [459, 18] width 12 height 12
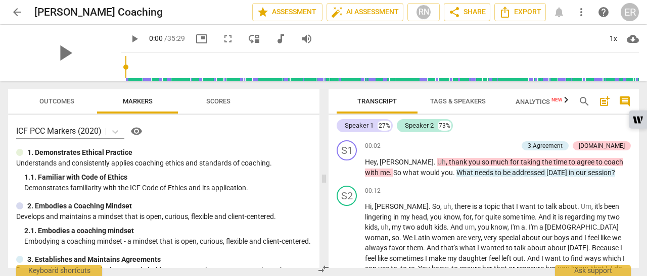
click at [217, 100] on span "Scores" at bounding box center [218, 102] width 24 height 8
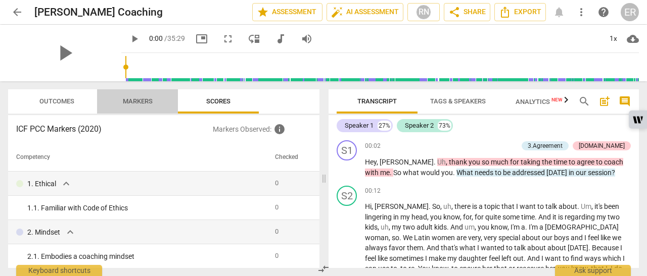
click at [146, 104] on span "Markers" at bounding box center [138, 102] width 30 height 8
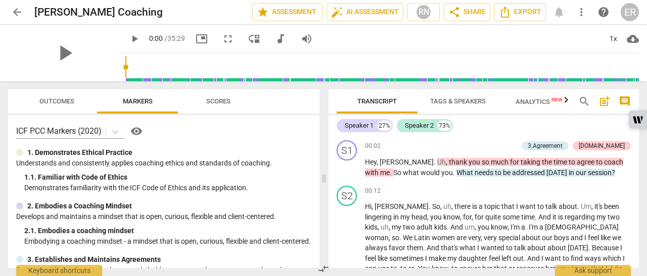
click at [222, 99] on span "Scores" at bounding box center [218, 102] width 24 height 8
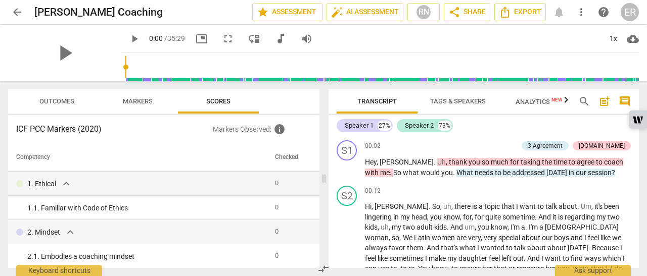
click at [366, 14] on span "auto_fix_high AI Assessment" at bounding box center [365, 12] width 68 height 12
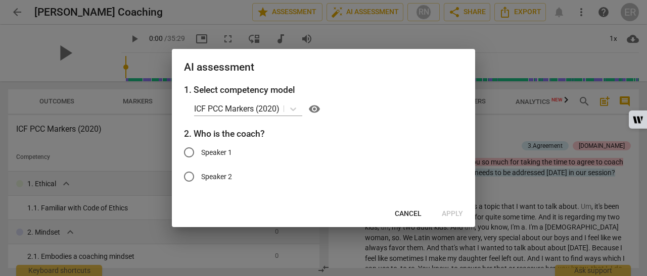
click at [282, 109] on input "text" at bounding box center [282, 109] width 2 height 10
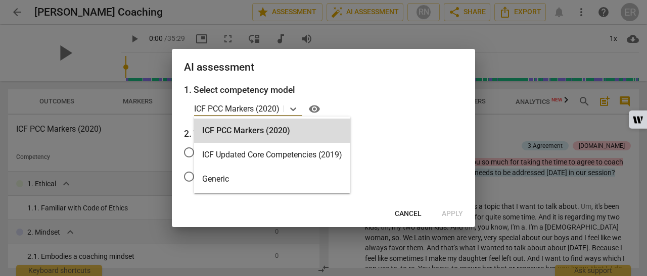
click at [238, 129] on div "ICF PCC Markers (2020)" at bounding box center [272, 131] width 156 height 24
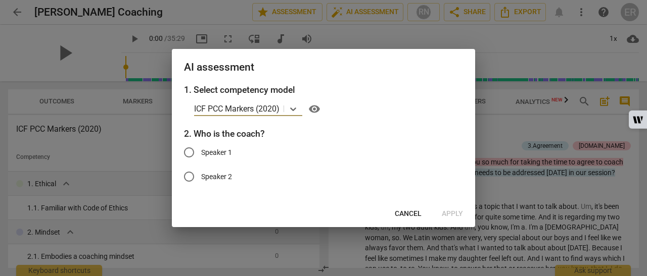
click at [190, 152] on input "Speaker 1" at bounding box center [189, 153] width 24 height 24
radio input "true"
click at [448, 212] on span "Apply" at bounding box center [452, 214] width 21 height 10
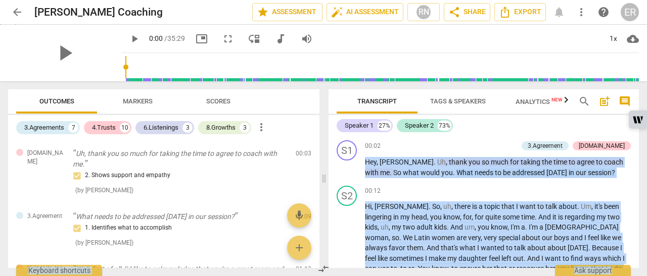
drag, startPoint x: 642, startPoint y: 96, endPoint x: 639, endPoint y: 153, distance: 57.7
click at [639, 25] on html "arrow_back Elaine-Magda Coaching edit star Assessment auto_fix_high AI Assessme…" at bounding box center [323, 12] width 647 height 25
click at [481, 196] on div "00:12 + Add competency keyboard_arrow_right" at bounding box center [498, 191] width 266 height 10
click at [415, 191] on div "00:12 + Add competency keyboard_arrow_right" at bounding box center [498, 191] width 266 height 10
click at [455, 134] on div "Speaker 1 27% Speaker 2 73% S1 play_arrow pause 00:02 + Add competency 3.Agreem…" at bounding box center [484, 191] width 310 height 153
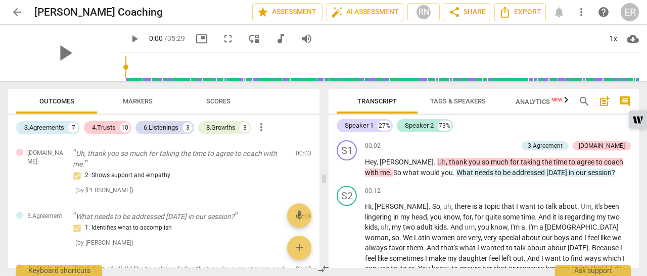
click at [15, 11] on span "arrow_back" at bounding box center [17, 12] width 12 height 12
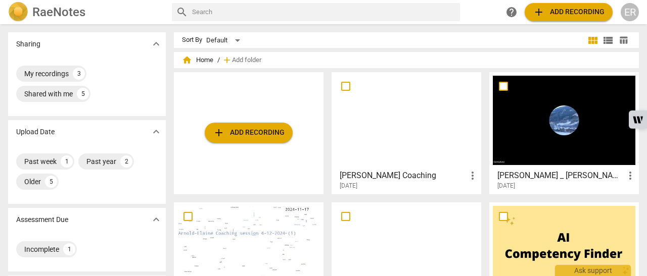
click at [544, 144] on div at bounding box center [564, 120] width 143 height 89
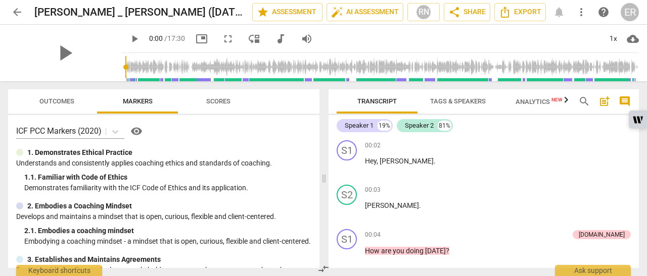
click at [360, 13] on span "auto_fix_high AI Assessment" at bounding box center [365, 12] width 68 height 12
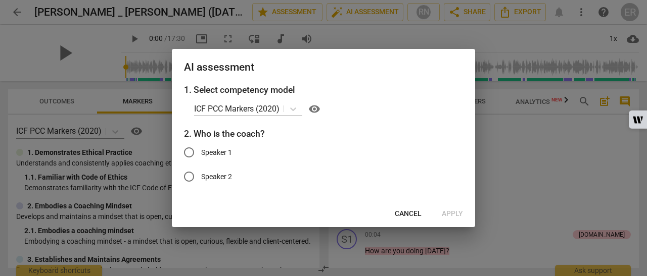
click at [189, 153] on input "Speaker 1" at bounding box center [189, 153] width 24 height 24
radio input "true"
click at [452, 220] on button "Apply" at bounding box center [452, 214] width 37 height 18
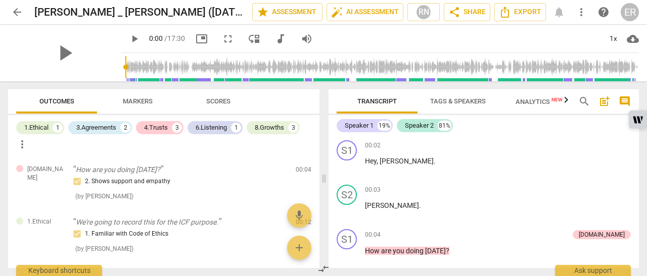
click at [368, 11] on span "auto_fix_high AI Assessment" at bounding box center [365, 12] width 68 height 12
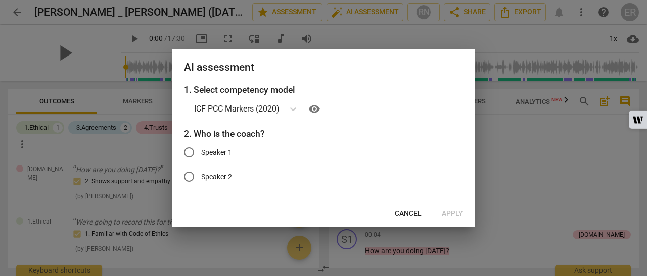
click at [293, 108] on icon at bounding box center [293, 109] width 10 height 10
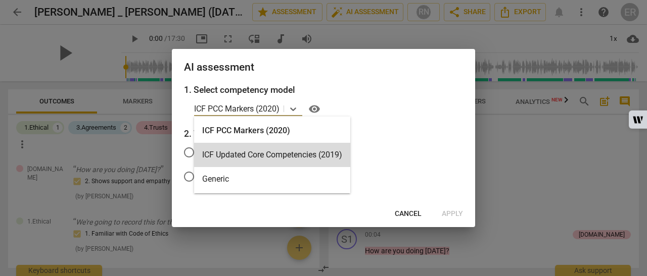
click at [247, 154] on div "ICF Updated Core Competencies (2019)" at bounding box center [272, 155] width 156 height 24
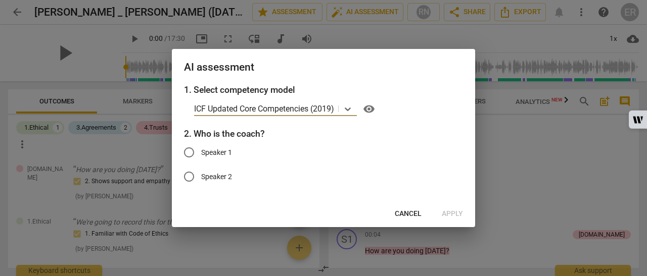
click at [189, 178] on input "Speaker 2" at bounding box center [189, 177] width 24 height 24
radio input "true"
click at [453, 208] on button "Apply" at bounding box center [452, 214] width 37 height 18
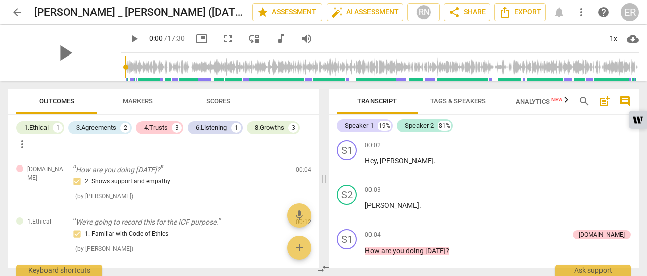
click at [215, 100] on span "Scores" at bounding box center [218, 102] width 24 height 8
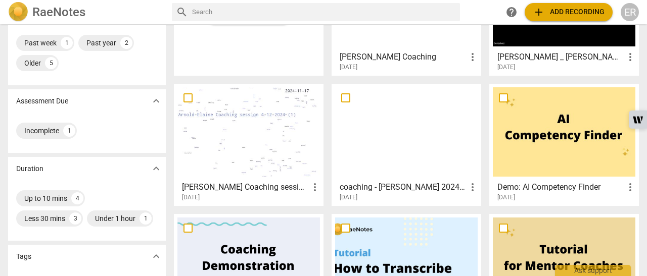
scroll to position [120, 0]
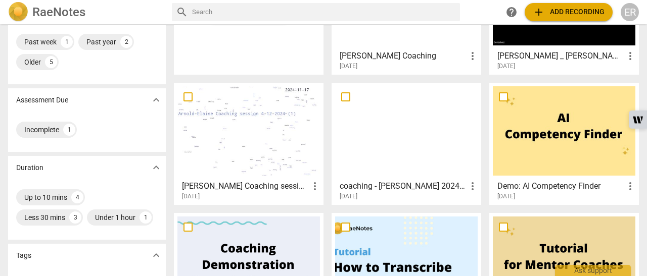
click at [227, 134] on div at bounding box center [248, 130] width 143 height 89
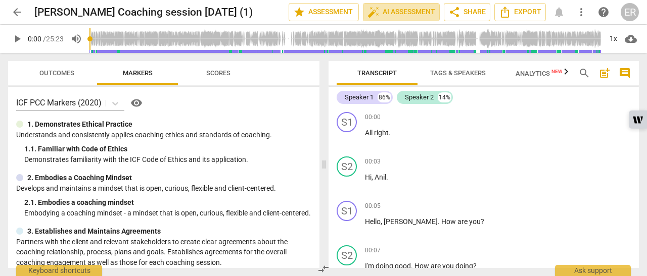
click at [408, 12] on span "auto_fix_high AI Assessment" at bounding box center [401, 12] width 68 height 12
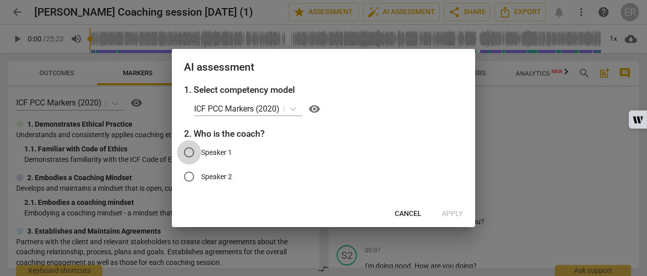
click at [193, 150] on input "Speaker 1" at bounding box center [189, 153] width 24 height 24
radio input "true"
click at [453, 212] on span "Apply" at bounding box center [452, 214] width 21 height 10
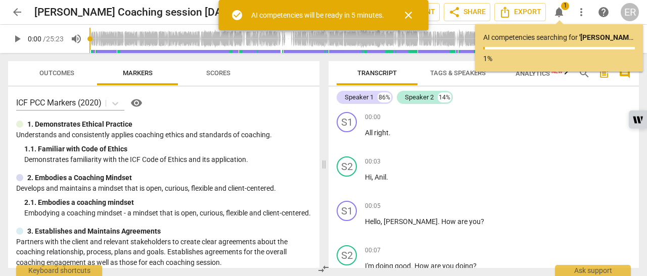
click at [207, 73] on span "Scores" at bounding box center [218, 73] width 24 height 8
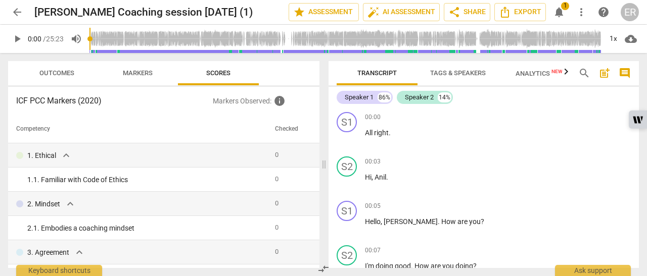
drag, startPoint x: 315, startPoint y: 118, endPoint x: 315, endPoint y: 134, distance: 16.2
click at [315, 134] on th at bounding box center [314, 129] width 10 height 28
click at [403, 12] on span "auto_fix_high AI Assessment" at bounding box center [401, 12] width 68 height 12
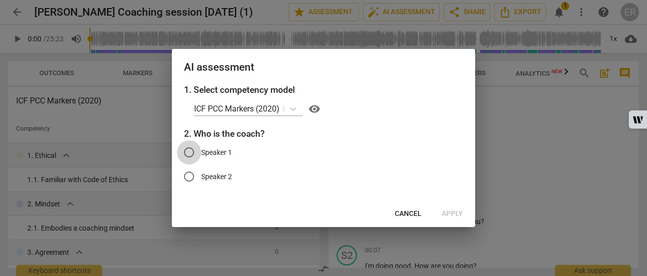
click at [194, 150] on input "Speaker 1" at bounding box center [189, 153] width 24 height 24
radio input "true"
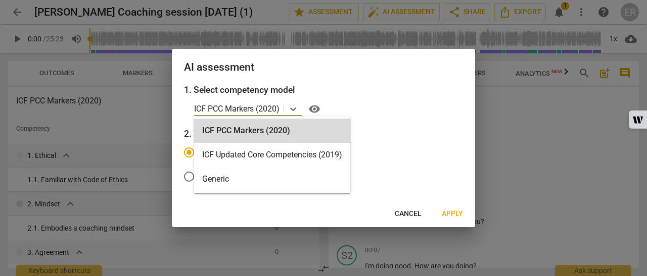
click at [297, 108] on icon at bounding box center [293, 109] width 10 height 10
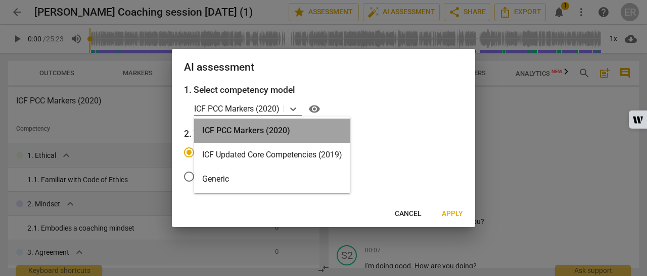
click at [276, 127] on div "ICF PCC Markers (2020)" at bounding box center [272, 131] width 156 height 24
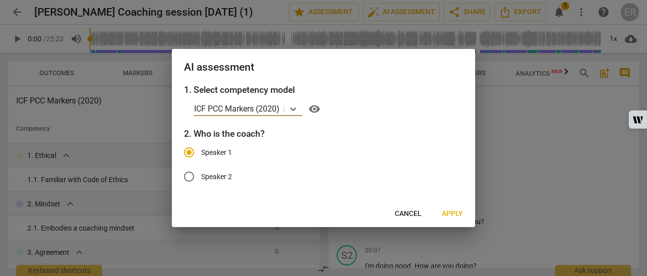
click at [454, 212] on span "Apply" at bounding box center [452, 214] width 21 height 10
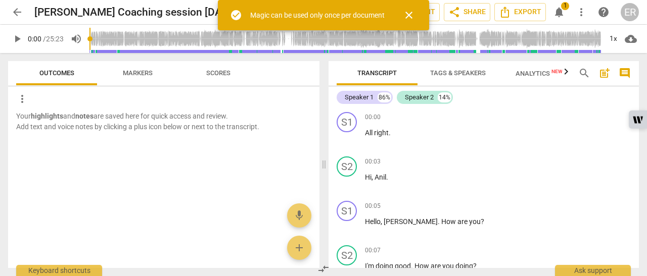
click at [218, 80] on button "Scores" at bounding box center [218, 73] width 81 height 24
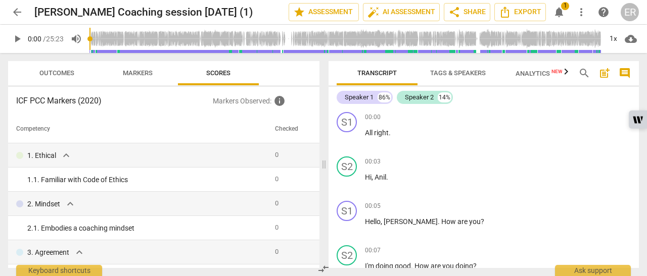
click at [260, 103] on p "Markers Observed : info" at bounding box center [262, 101] width 99 height 12
click at [403, 10] on span "auto_fix_high AI Assessment" at bounding box center [401, 12] width 68 height 12
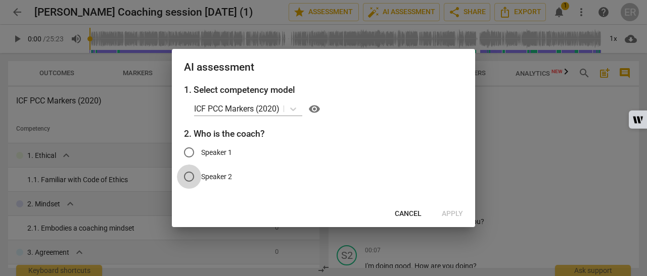
click at [191, 174] on input "Speaker 2" at bounding box center [189, 177] width 24 height 24
radio input "true"
click at [453, 217] on span "Apply" at bounding box center [452, 214] width 21 height 10
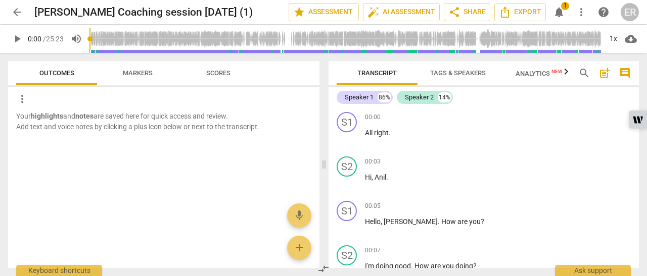
click at [410, 8] on span "auto_fix_high AI Assessment" at bounding box center [401, 12] width 68 height 12
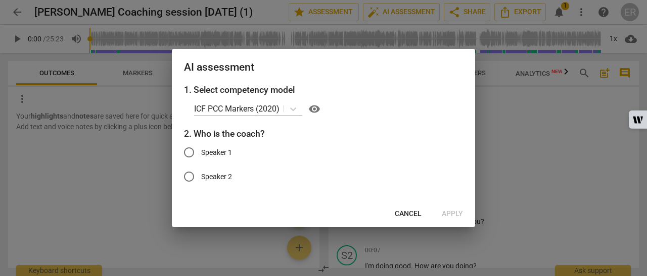
click at [188, 152] on input "Speaker 1" at bounding box center [189, 153] width 24 height 24
radio input "true"
click at [291, 107] on icon at bounding box center [293, 109] width 10 height 10
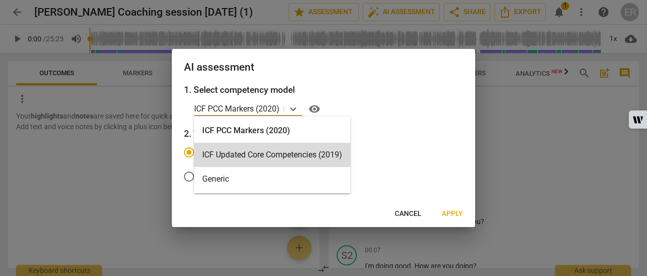
click at [248, 149] on div "ICF Updated Core Competencies (2019)" at bounding box center [272, 155] width 156 height 24
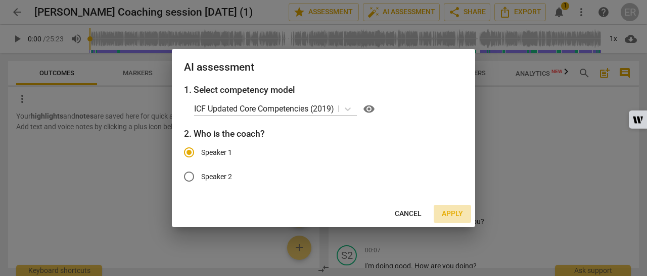
click at [460, 213] on span "Apply" at bounding box center [452, 214] width 21 height 10
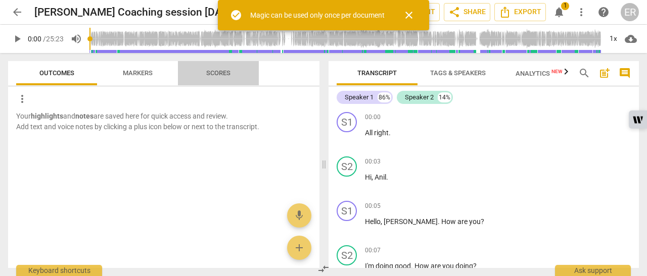
click at [226, 71] on span "Scores" at bounding box center [218, 73] width 24 height 8
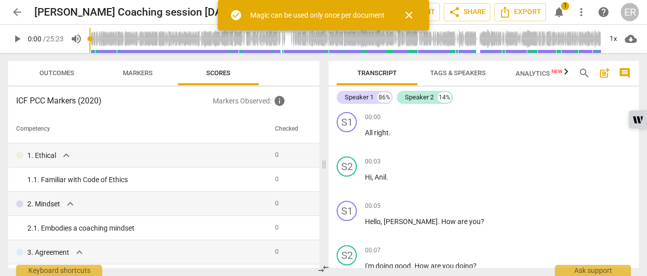
click at [146, 69] on span "Markers" at bounding box center [138, 73] width 30 height 8
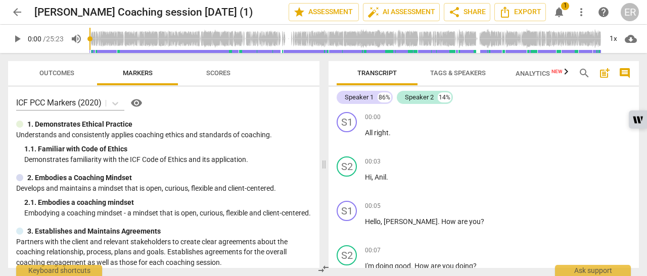
click at [223, 72] on span "Scores" at bounding box center [218, 73] width 24 height 8
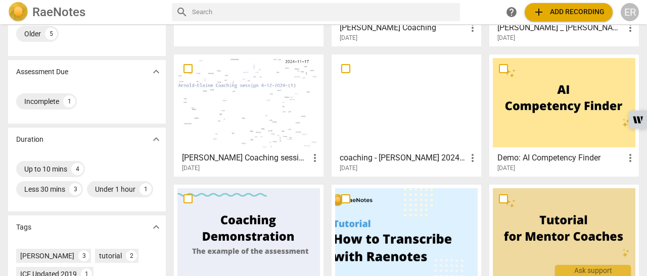
scroll to position [143, 0]
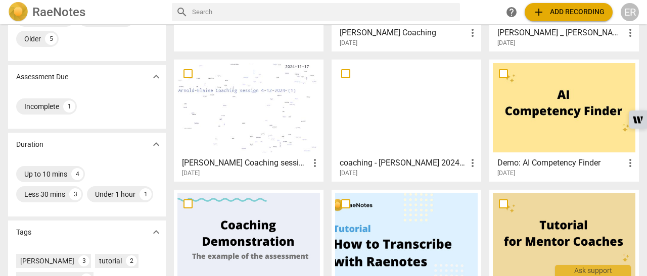
click at [475, 164] on span "more_vert" at bounding box center [473, 163] width 12 height 12
click at [469, 164] on li "Move" at bounding box center [483, 163] width 38 height 24
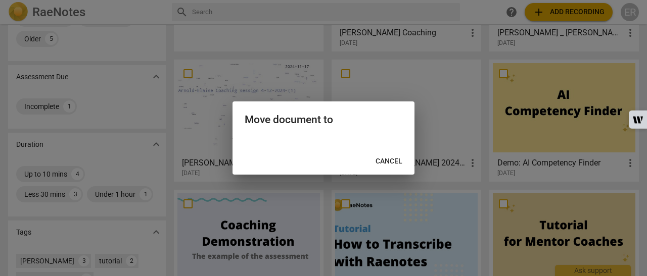
click at [393, 164] on span "Cancel" at bounding box center [389, 162] width 27 height 10
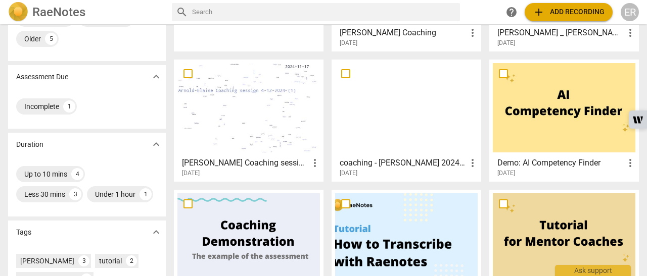
click at [390, 157] on h3 "coaching - marah - shaun 20240422 1658-1" at bounding box center [403, 163] width 127 height 12
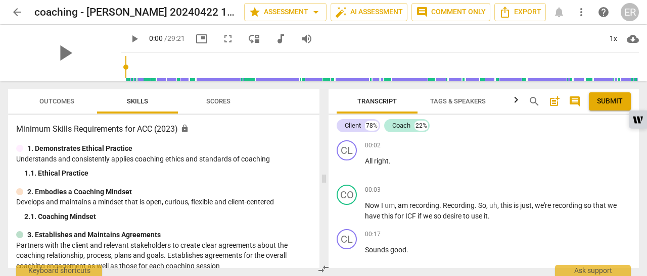
click at [214, 107] on span "Scores" at bounding box center [218, 102] width 49 height 14
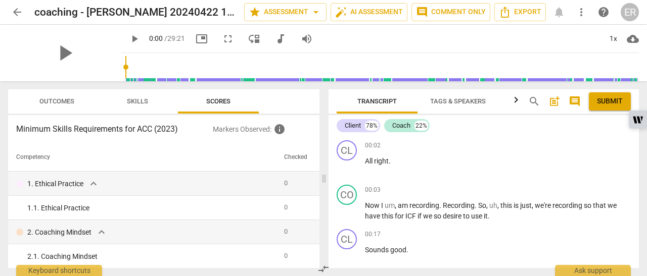
click at [216, 104] on span "Scores" at bounding box center [218, 102] width 24 height 8
click at [215, 99] on span "Scores" at bounding box center [218, 102] width 24 height 8
click at [379, 8] on span "auto_fix_high AI Assessment" at bounding box center [369, 12] width 68 height 12
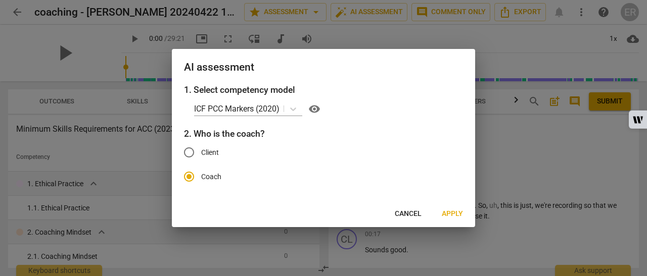
click at [454, 215] on span "Apply" at bounding box center [452, 214] width 21 height 10
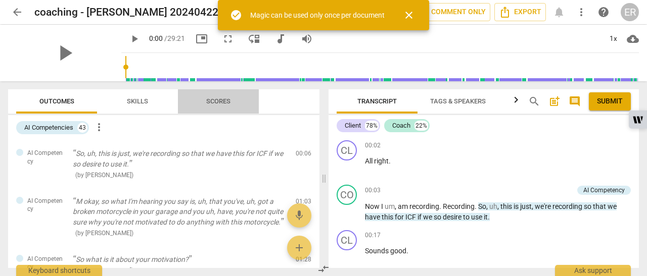
click at [221, 102] on span "Scores" at bounding box center [218, 102] width 24 height 8
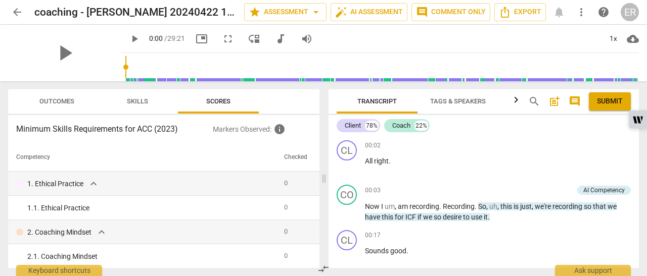
click at [363, 18] on span "auto_fix_high AI Assessment" at bounding box center [369, 12] width 68 height 12
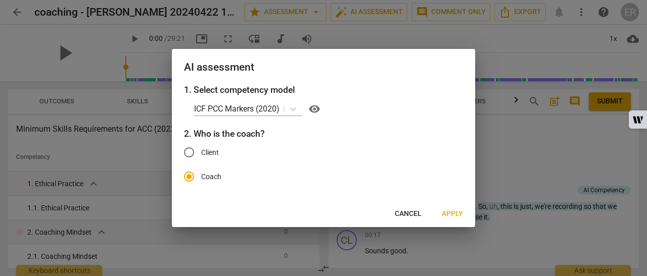
click at [289, 106] on icon at bounding box center [293, 109] width 10 height 10
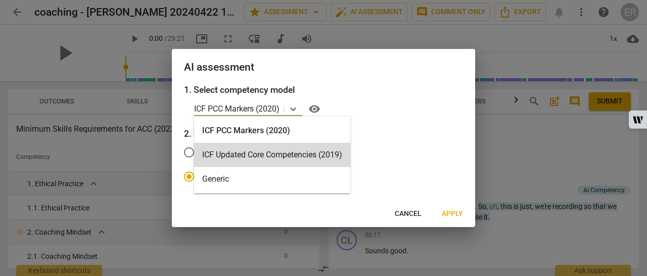
click at [214, 148] on div "ICF Updated Core Competencies (2019)" at bounding box center [272, 155] width 156 height 24
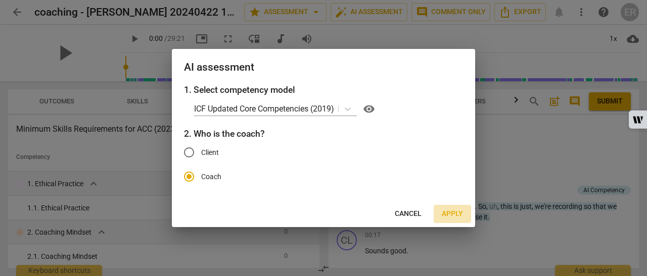
click at [461, 212] on span "Apply" at bounding box center [452, 214] width 21 height 10
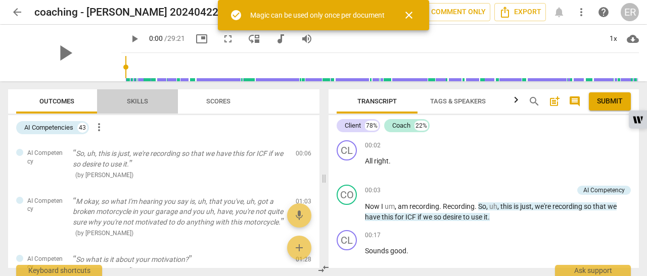
click at [147, 103] on span "Skills" at bounding box center [137, 102] width 21 height 8
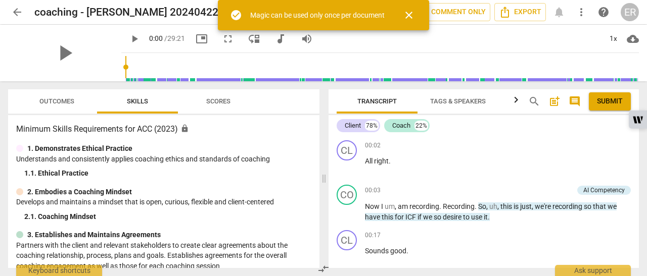
click at [221, 109] on button "Scores" at bounding box center [218, 101] width 81 height 24
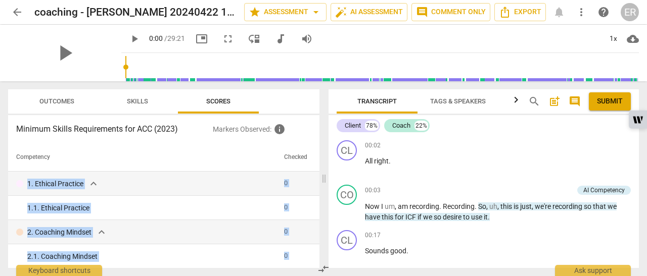
drag, startPoint x: 315, startPoint y: 150, endPoint x: 326, endPoint y: 192, distance: 43.2
click at [326, 192] on div "Outcomes Skills Scores Minimum Skills Requirements for ACC (2023) Markers Obser…" at bounding box center [323, 178] width 647 height 195
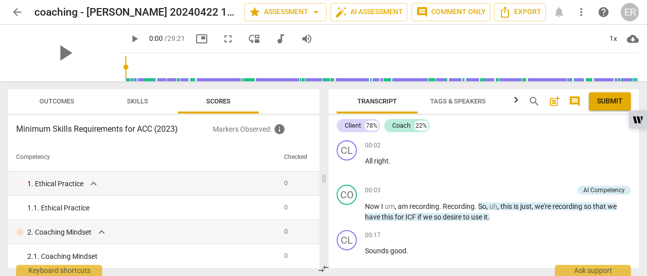
click at [301, 129] on p "Markers Observed : info" at bounding box center [262, 129] width 99 height 12
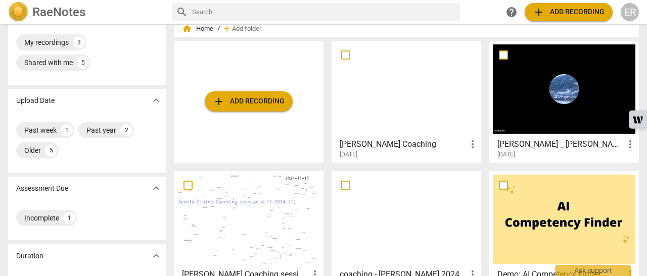
scroll to position [29, 0]
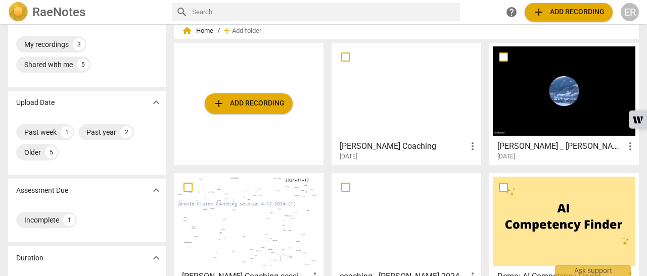
click at [419, 210] on div at bounding box center [406, 221] width 143 height 89
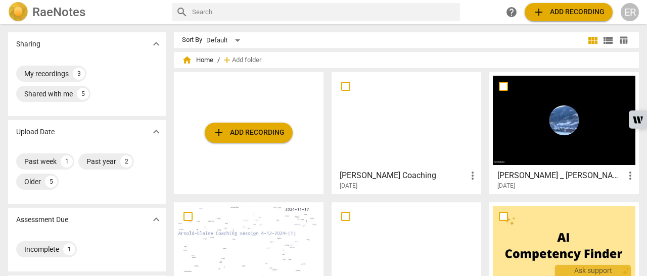
click at [252, 61] on span "Add folder" at bounding box center [246, 61] width 29 height 8
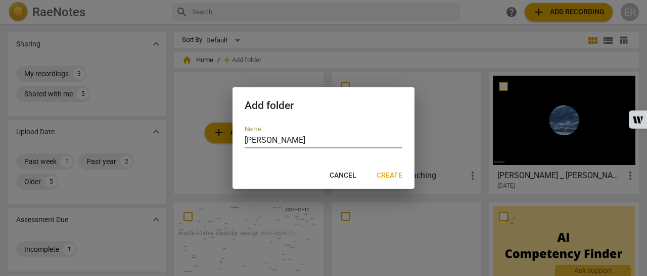
type input "Damon"
click at [390, 174] on span "Create" at bounding box center [390, 176] width 26 height 10
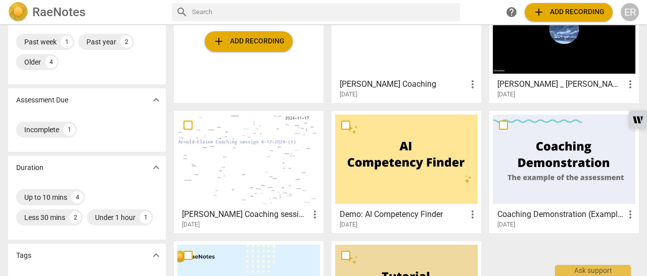
scroll to position [109, 0]
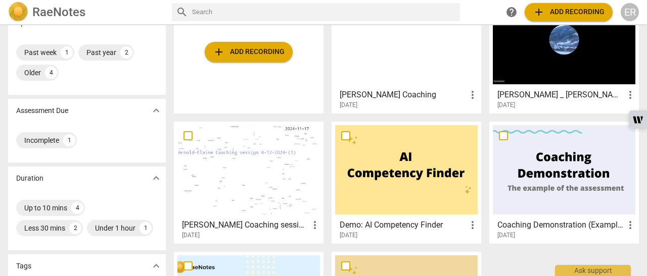
click at [257, 187] on div at bounding box center [248, 169] width 143 height 89
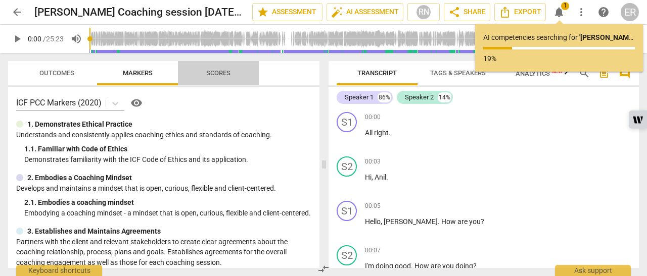
click at [223, 75] on span "Scores" at bounding box center [218, 73] width 24 height 8
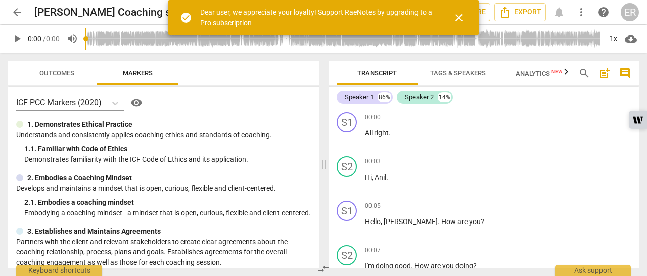
click at [278, 112] on div "ICF PCC Markers (2020) visibility 1. Demonstrates Ethical Practice Understands …" at bounding box center [163, 177] width 311 height 181
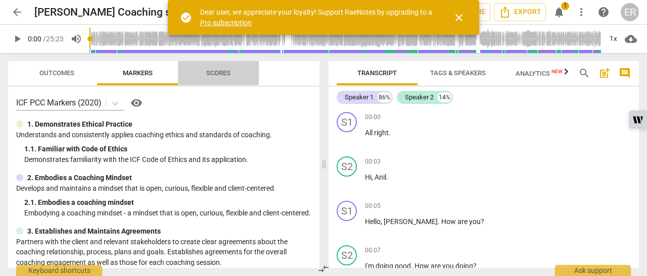
click at [218, 68] on span "Scores" at bounding box center [218, 74] width 49 height 14
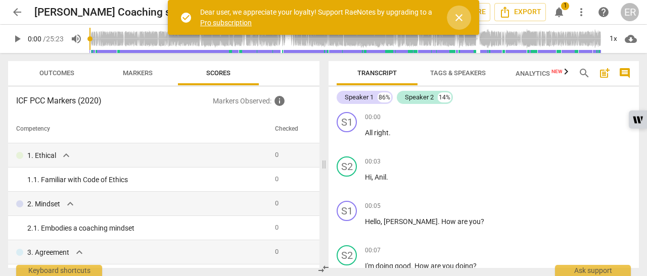
click at [463, 19] on span "close" at bounding box center [459, 18] width 12 height 12
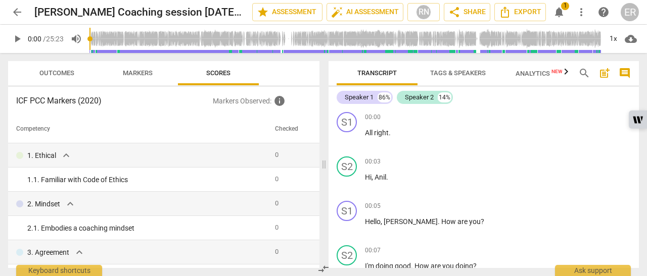
click at [377, 7] on span "auto_fix_high AI Assessment" at bounding box center [365, 12] width 68 height 12
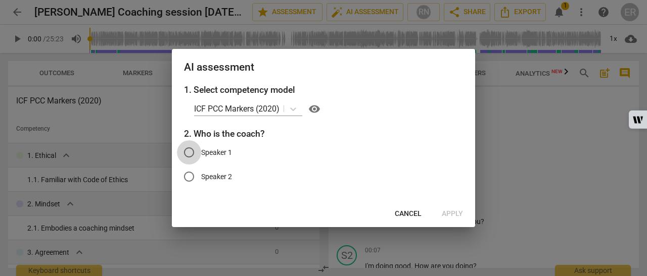
click at [188, 151] on input "Speaker 1" at bounding box center [189, 153] width 24 height 24
radio input "true"
click at [453, 215] on span "Apply" at bounding box center [452, 214] width 21 height 10
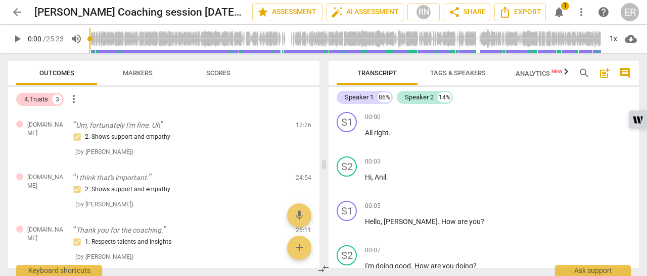
click at [218, 64] on button "Scores" at bounding box center [218, 73] width 81 height 24
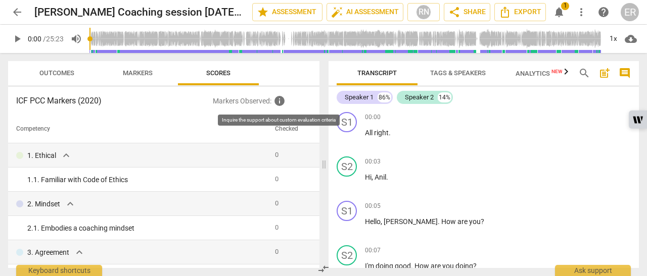
click at [280, 101] on span "info" at bounding box center [279, 101] width 12 height 12
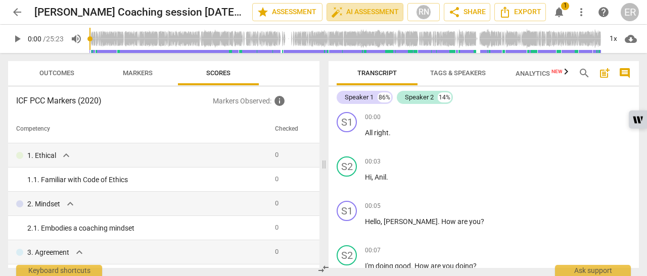
click at [381, 8] on span "auto_fix_high AI Assessment" at bounding box center [365, 12] width 68 height 12
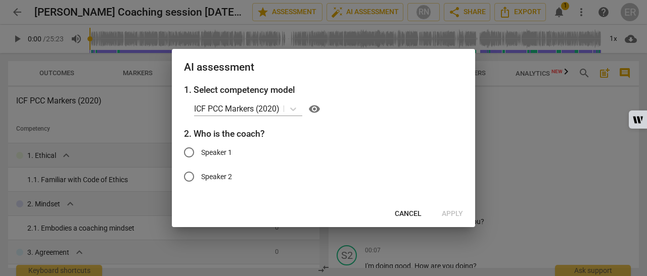
click at [288, 109] on div at bounding box center [293, 109] width 18 height 15
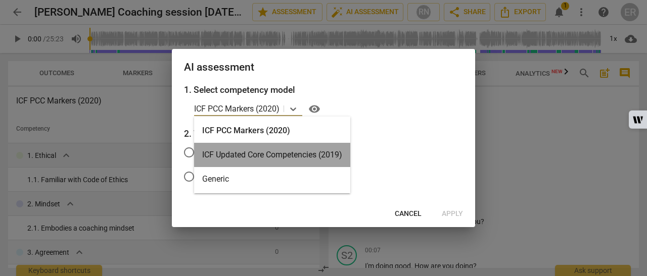
click at [245, 150] on div "ICF Updated Core Competencies (2019)" at bounding box center [272, 155] width 156 height 24
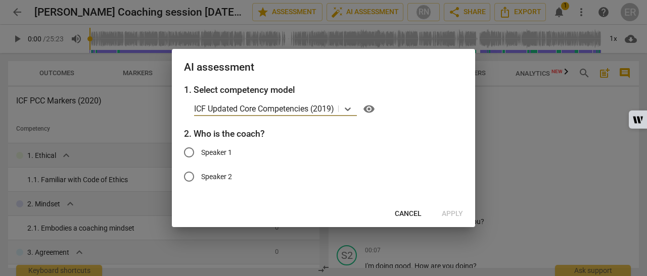
click at [186, 150] on input "Speaker 1" at bounding box center [189, 153] width 24 height 24
radio input "true"
click at [448, 216] on span "Apply" at bounding box center [452, 214] width 21 height 10
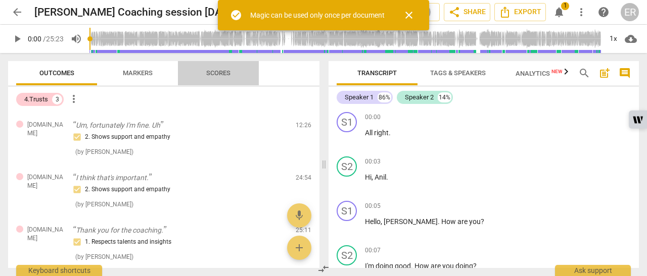
click at [225, 70] on span "Scores" at bounding box center [218, 73] width 24 height 8
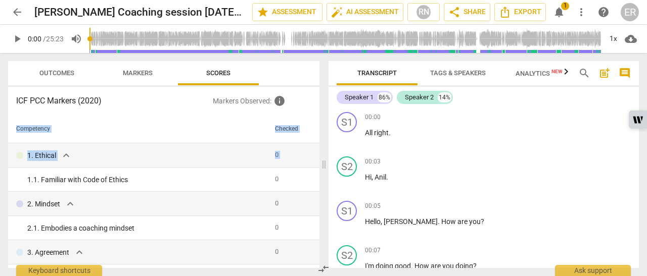
drag, startPoint x: 319, startPoint y: 123, endPoint x: 314, endPoint y: 166, distance: 43.8
click at [314, 166] on div "Outcomes Markers Scores ICF PCC Markers (2020) Markers Observed : info Competen…" at bounding box center [161, 164] width 323 height 223
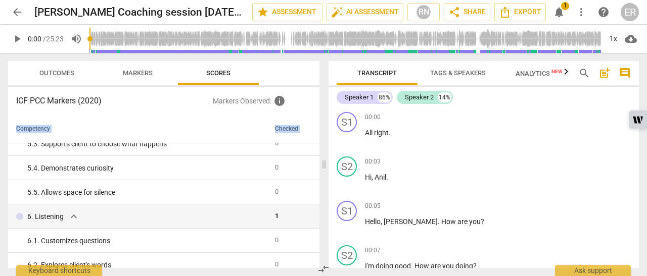
scroll to position [545, 0]
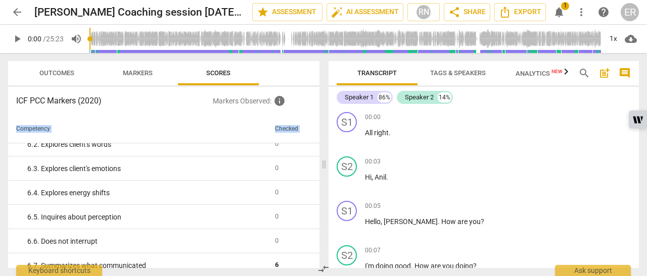
click at [302, 166] on td "0" at bounding box center [290, 169] width 38 height 24
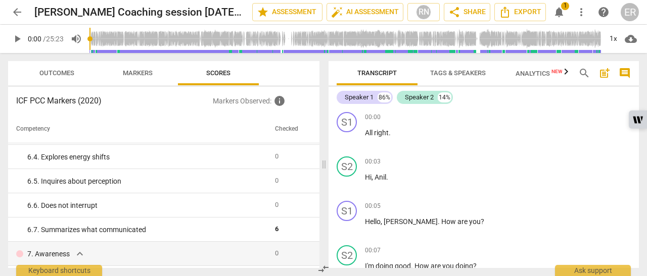
scroll to position [0, 0]
